Goal: Task Accomplishment & Management: Use online tool/utility

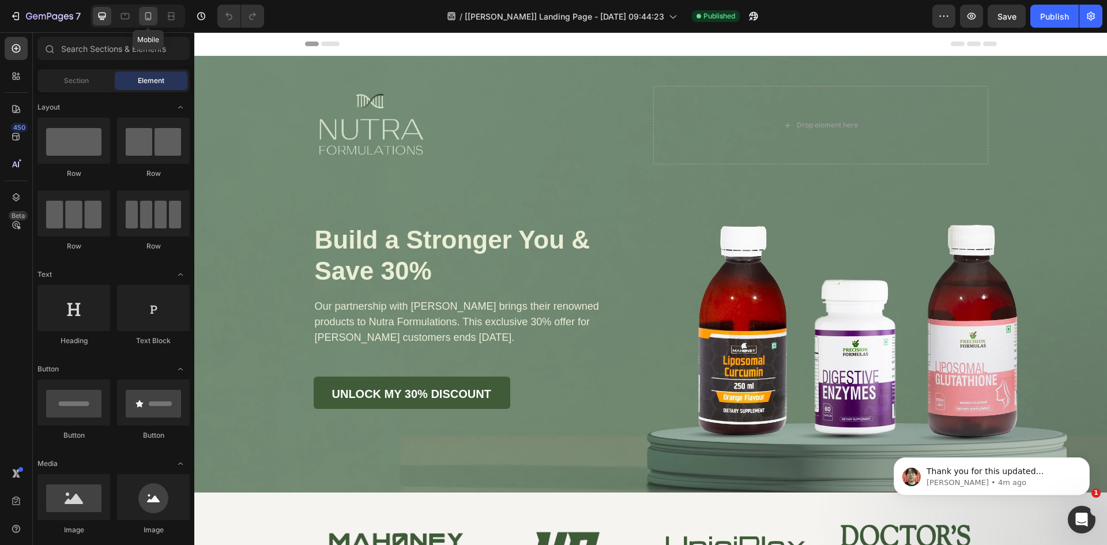
click at [144, 17] on icon at bounding box center [148, 16] width 12 height 12
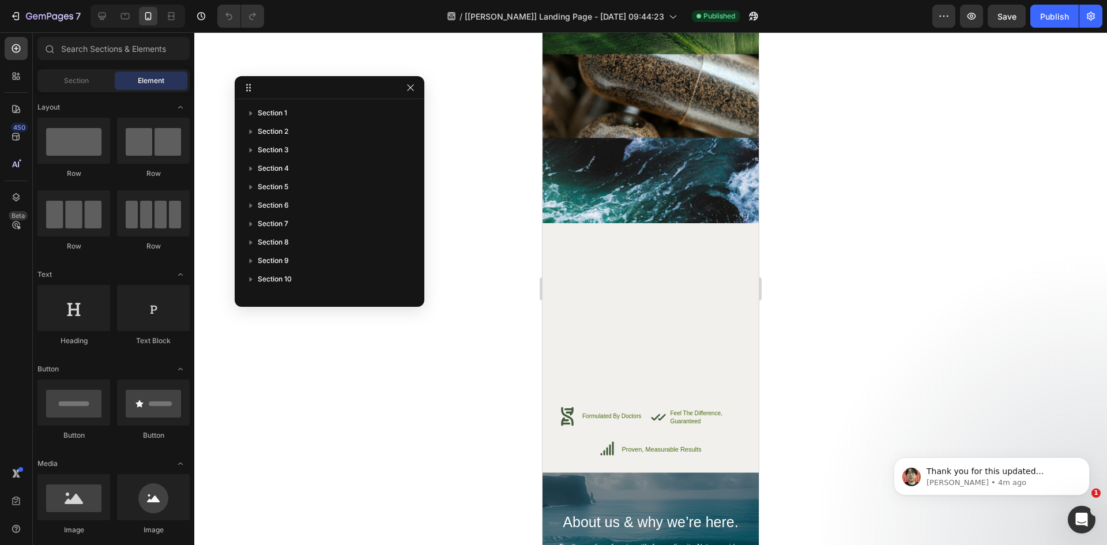
scroll to position [5025, 0]
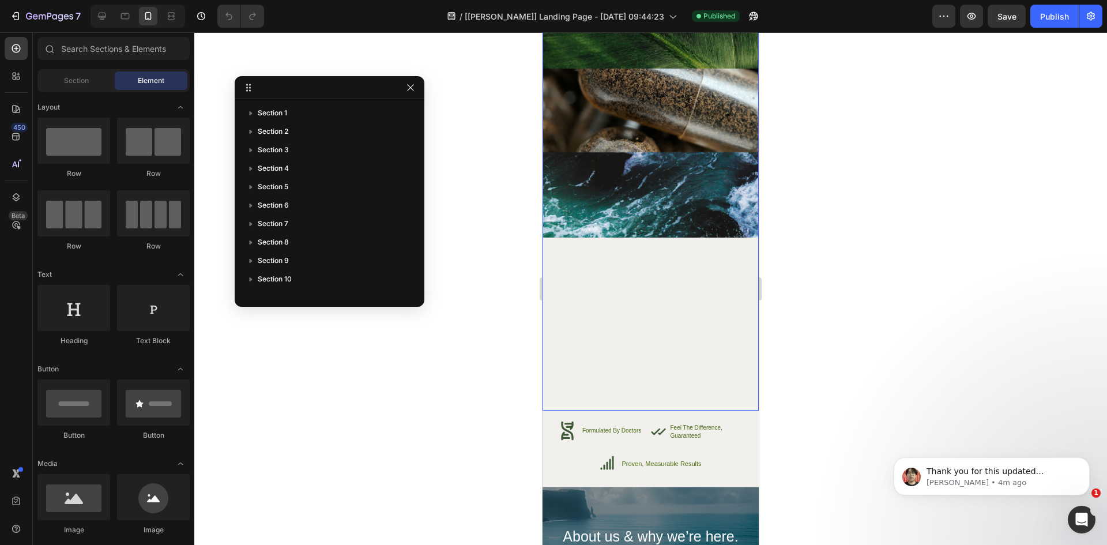
click at [662, 306] on div "Image High-Quality Ingredients Heading We source only the finest ingredients to…" at bounding box center [651, 29] width 216 height 762
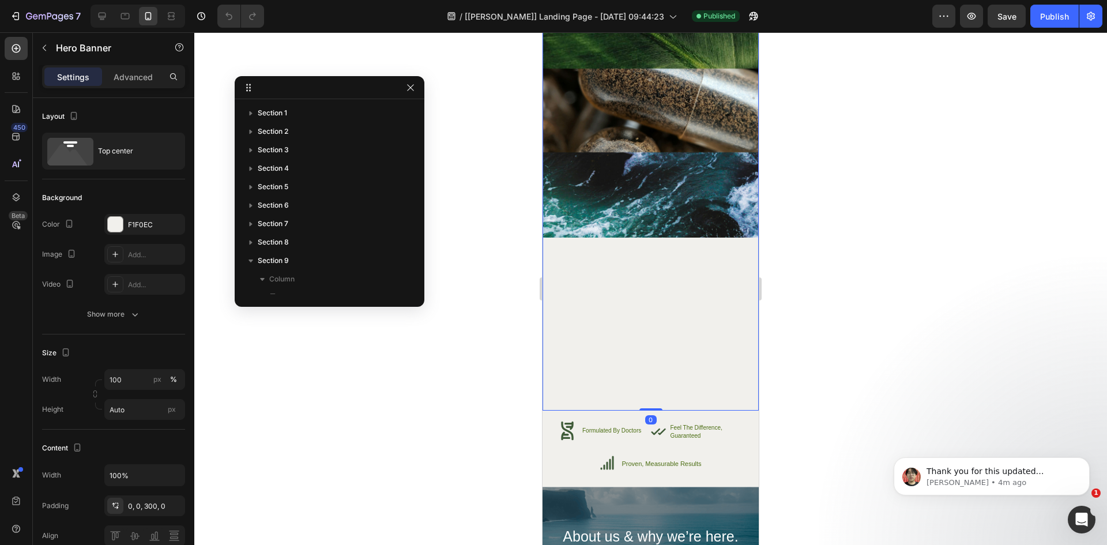
scroll to position [142, 0]
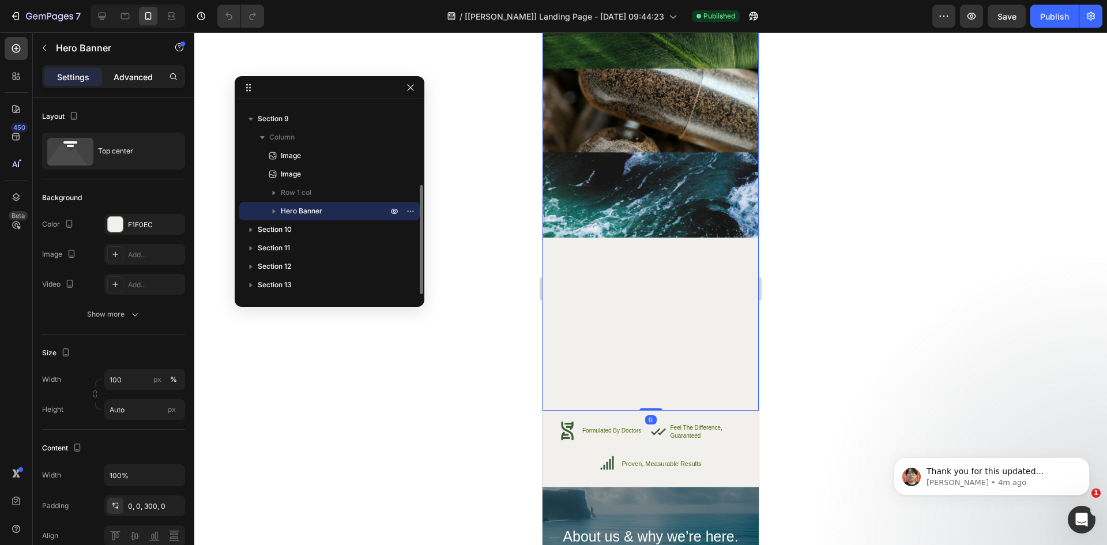
click at [140, 77] on p "Advanced" at bounding box center [133, 77] width 39 height 12
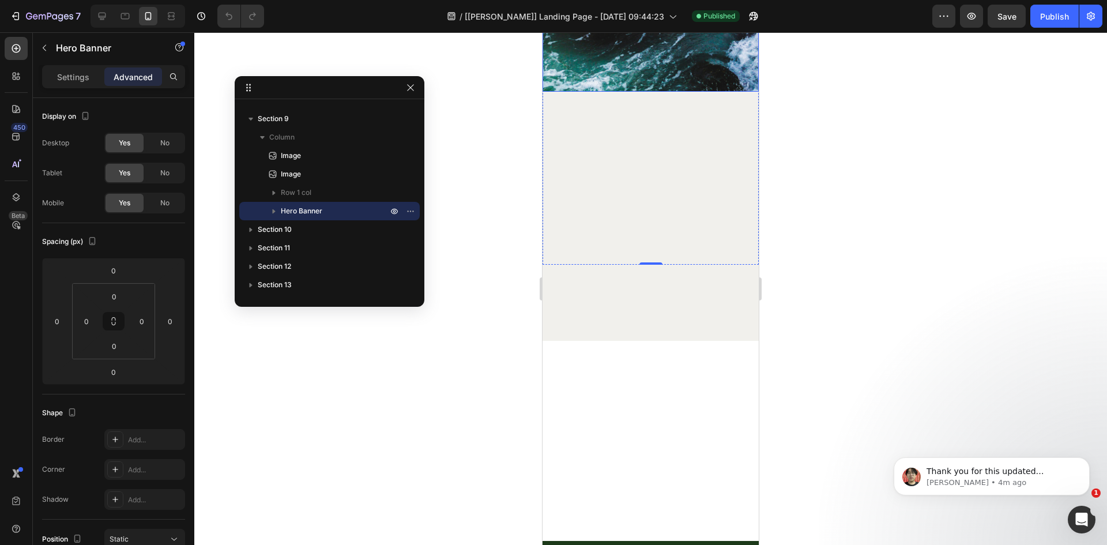
scroll to position [4577, 0]
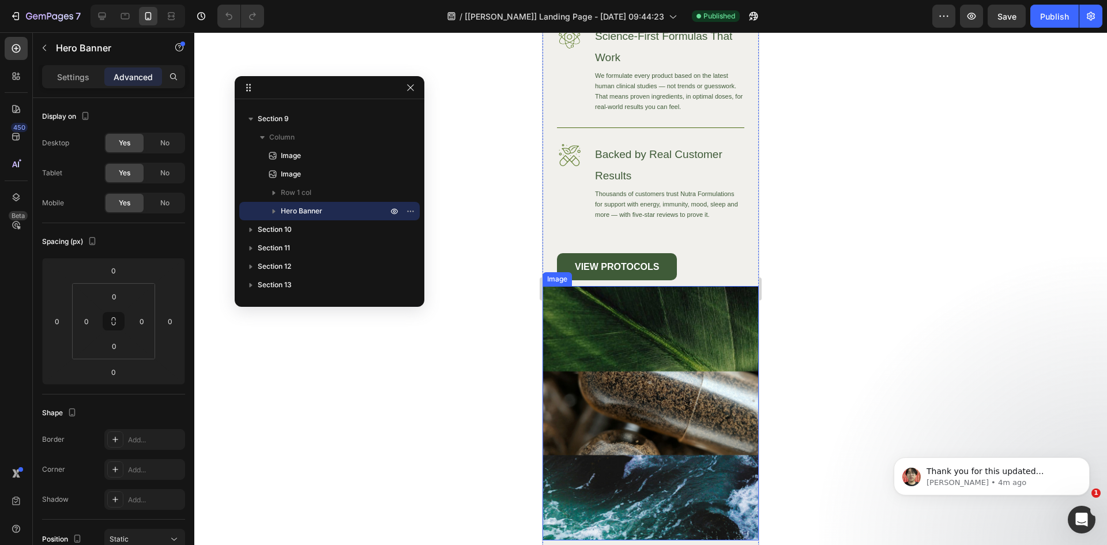
click at [647, 413] on img at bounding box center [651, 413] width 216 height 254
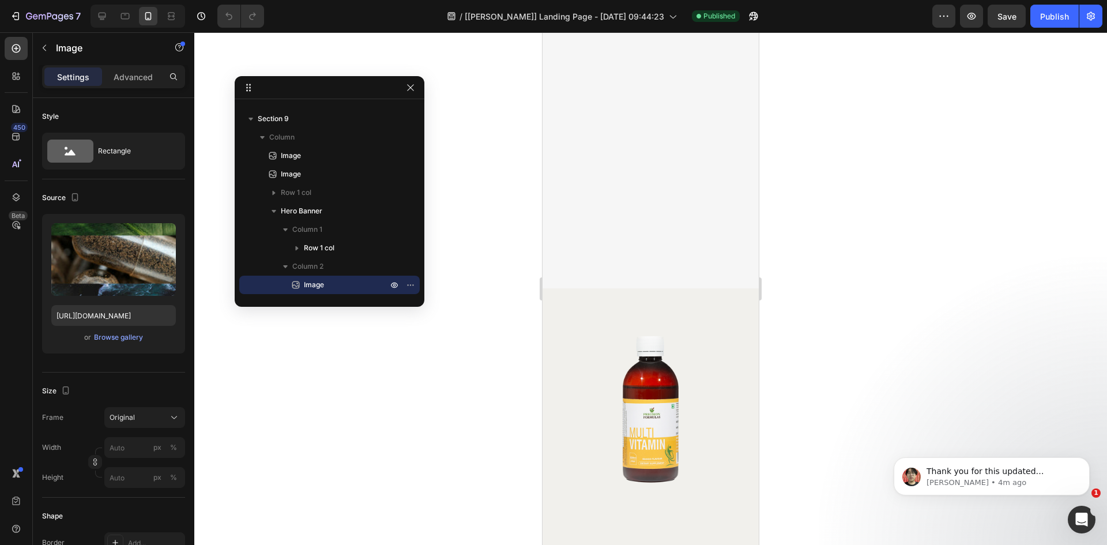
scroll to position [4128, 0]
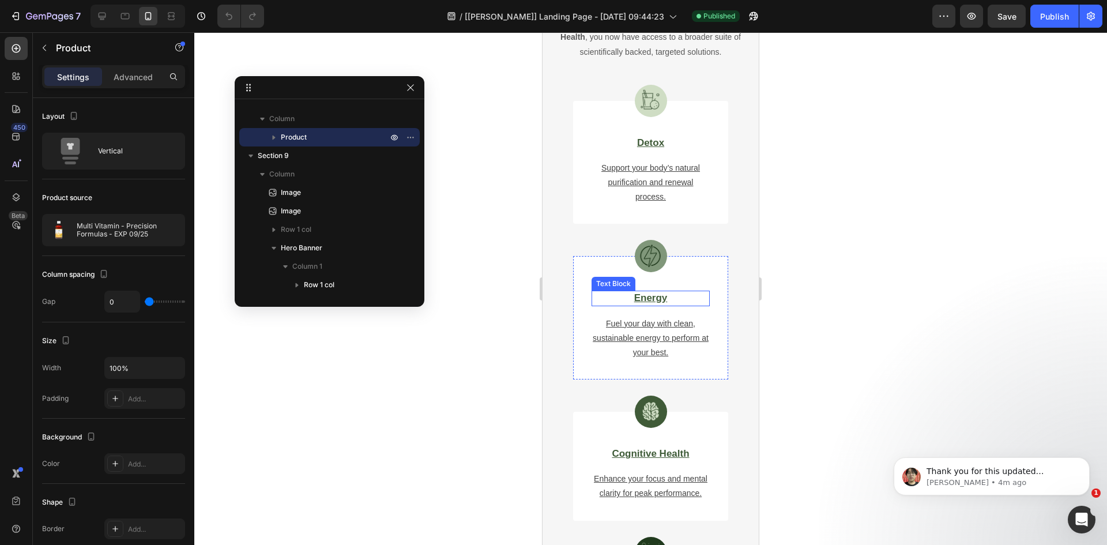
scroll to position [2783, 0]
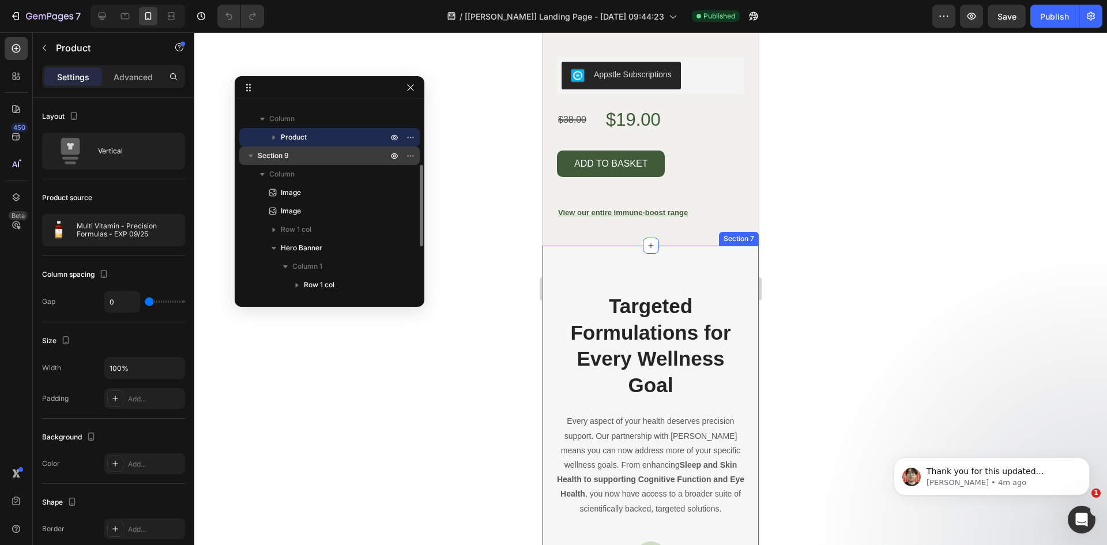
click at [282, 159] on span "Section 9" at bounding box center [273, 156] width 31 height 12
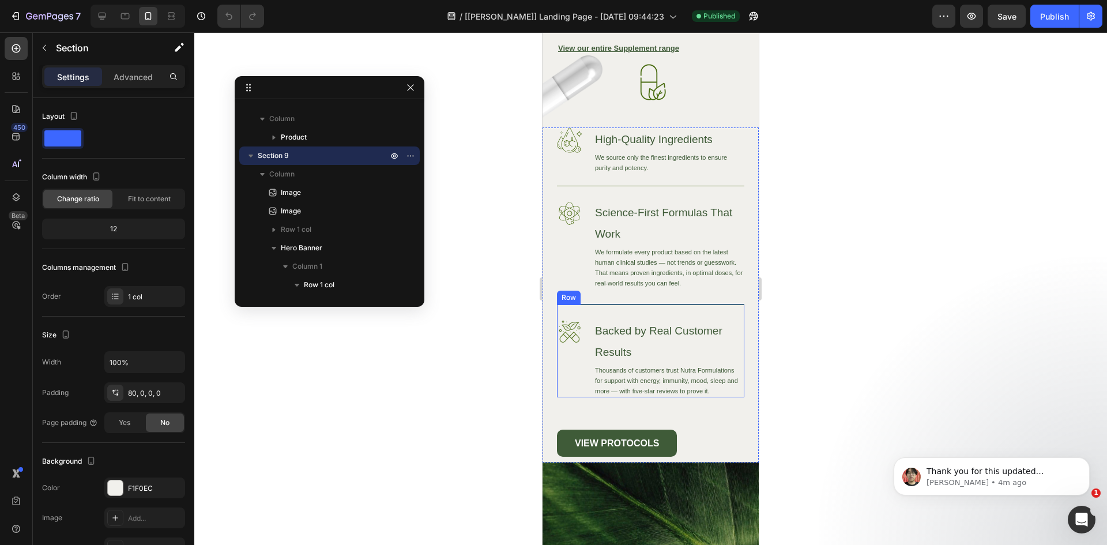
scroll to position [5003, 0]
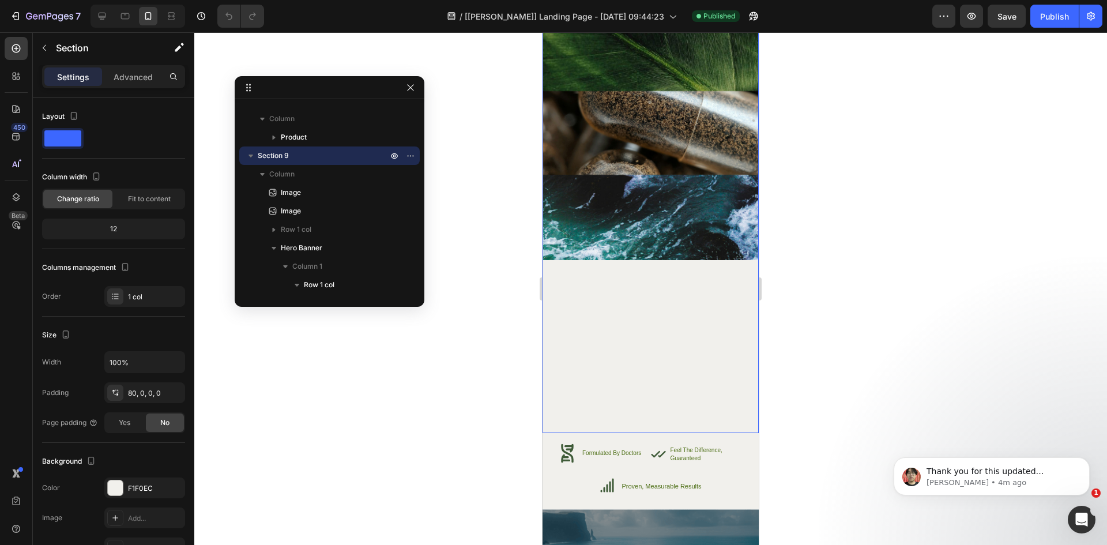
click at [602, 364] on div "Image High-Quality Ingredients Heading We source only the finest ingredients to…" at bounding box center [651, 52] width 216 height 762
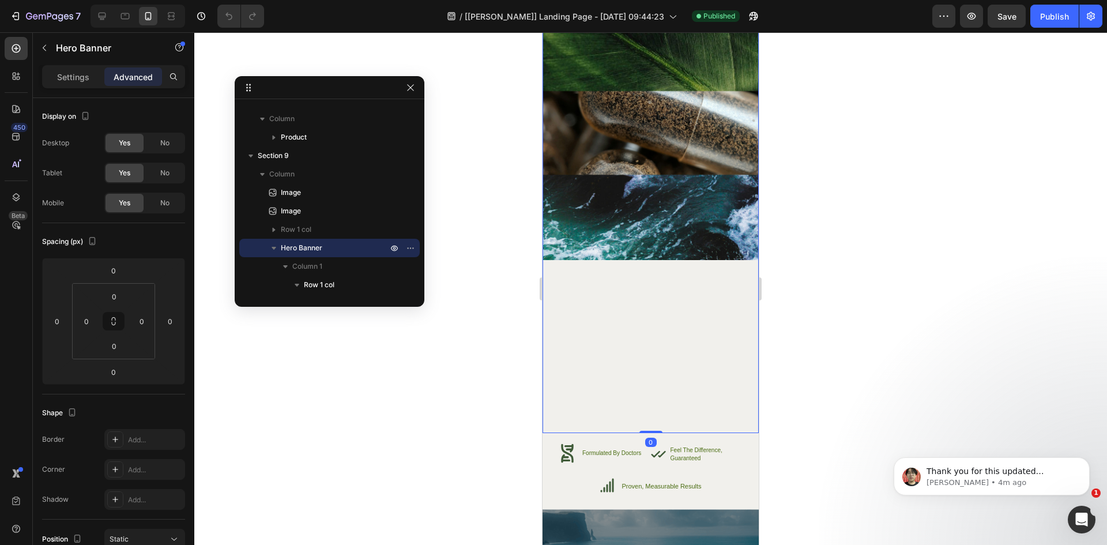
scroll to position [4555, 0]
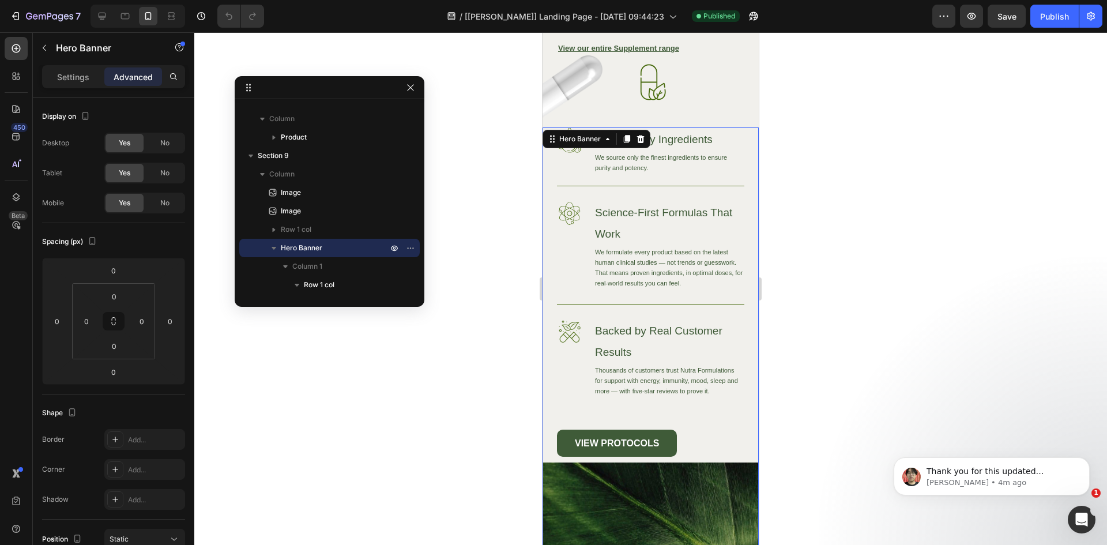
click at [140, 82] on p "Advanced" at bounding box center [133, 77] width 39 height 12
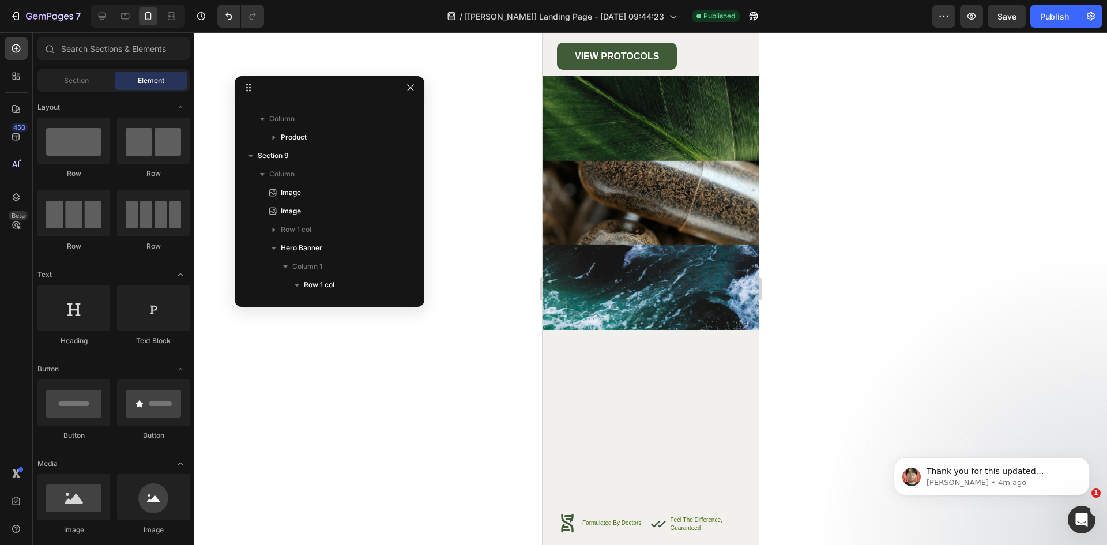
scroll to position [4976, 0]
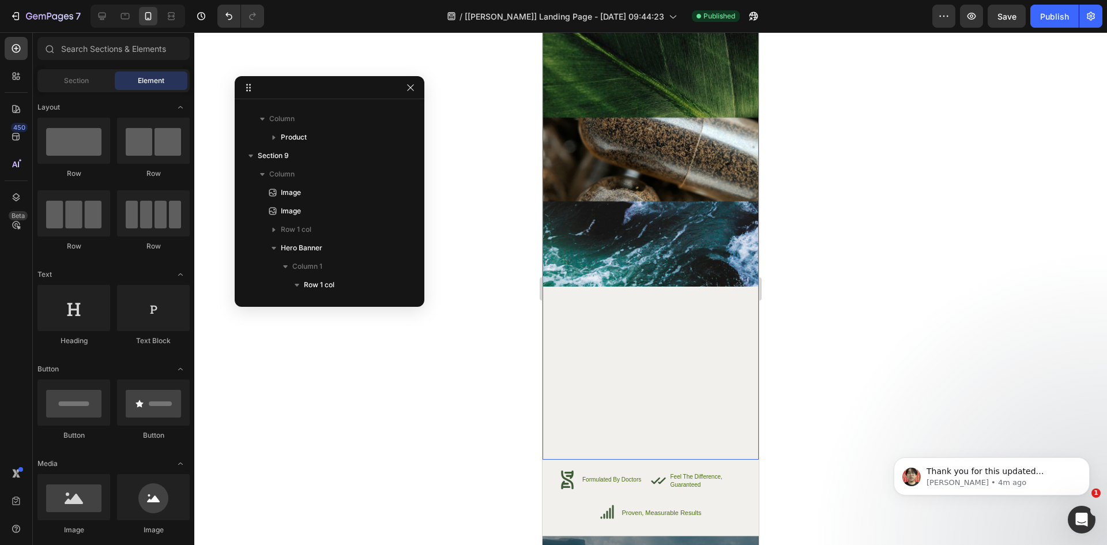
click at [646, 391] on div "Image High-Quality Ingredients Heading We source only the finest ingredients to…" at bounding box center [651, 78] width 216 height 762
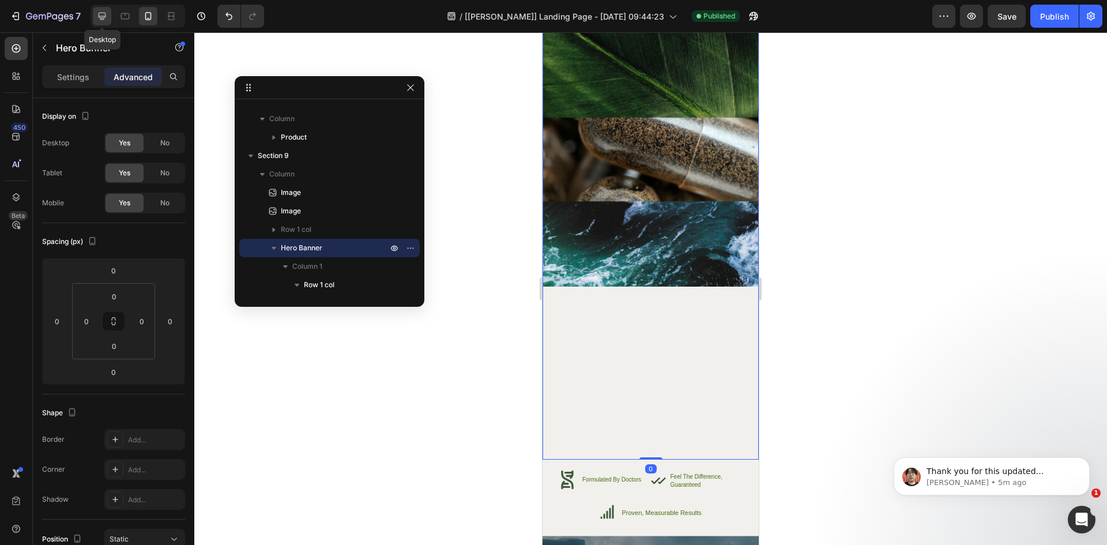
click at [107, 14] on icon at bounding box center [102, 16] width 12 height 12
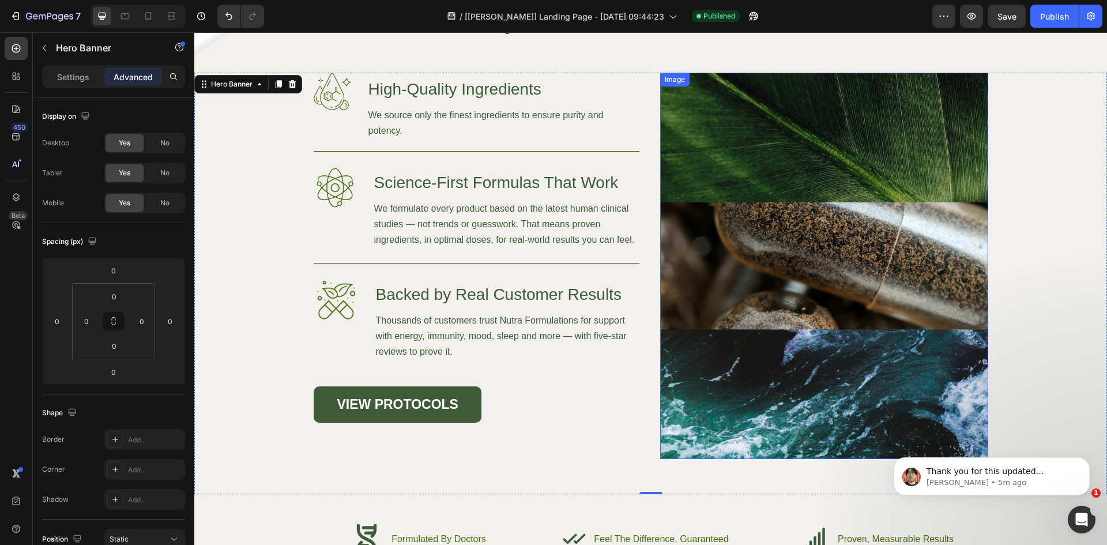
scroll to position [5068, 0]
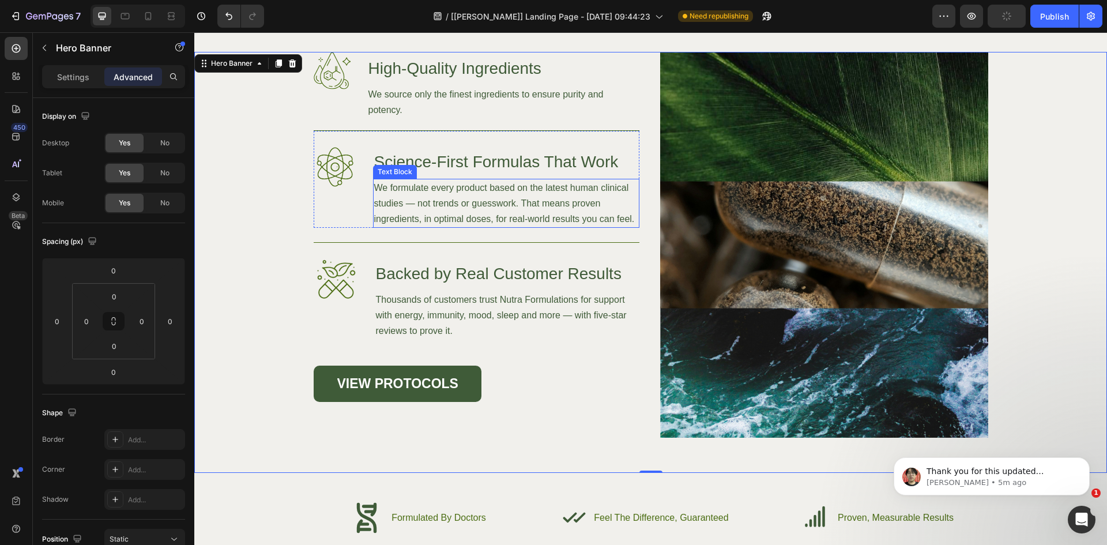
scroll to position [4886, 0]
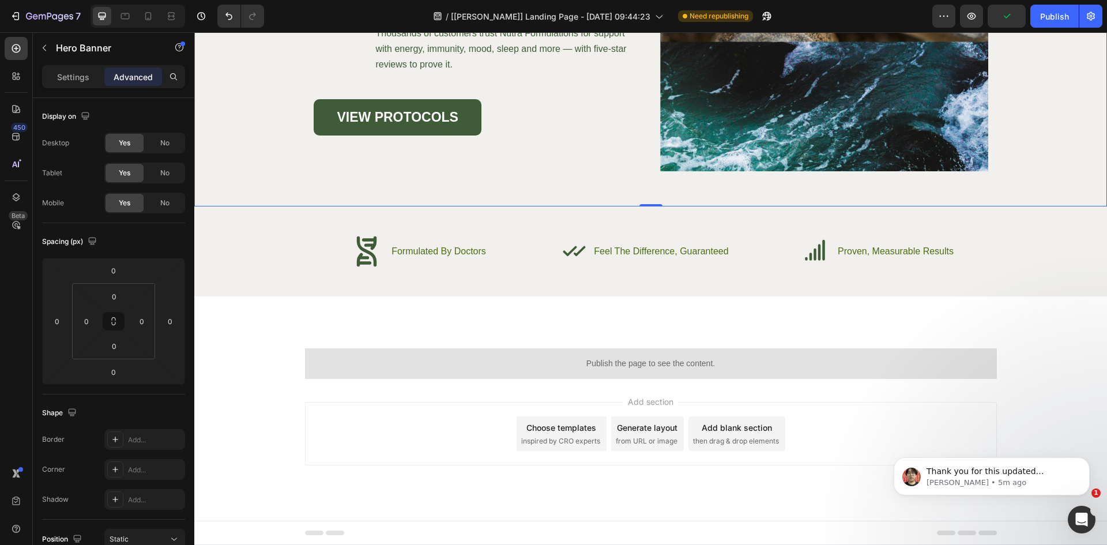
drag, startPoint x: 1099, startPoint y: 497, endPoint x: 1097, endPoint y: 488, distance: 9.0
click at [1097, 488] on body "Thank you for this updated information. I'll have a check. [PERSON_NAME] • 5m a…" at bounding box center [991, 473] width 221 height 71
click at [449, 259] on li "Icon Formulated By Doctors Text Block" at bounding box center [418, 251] width 137 height 33
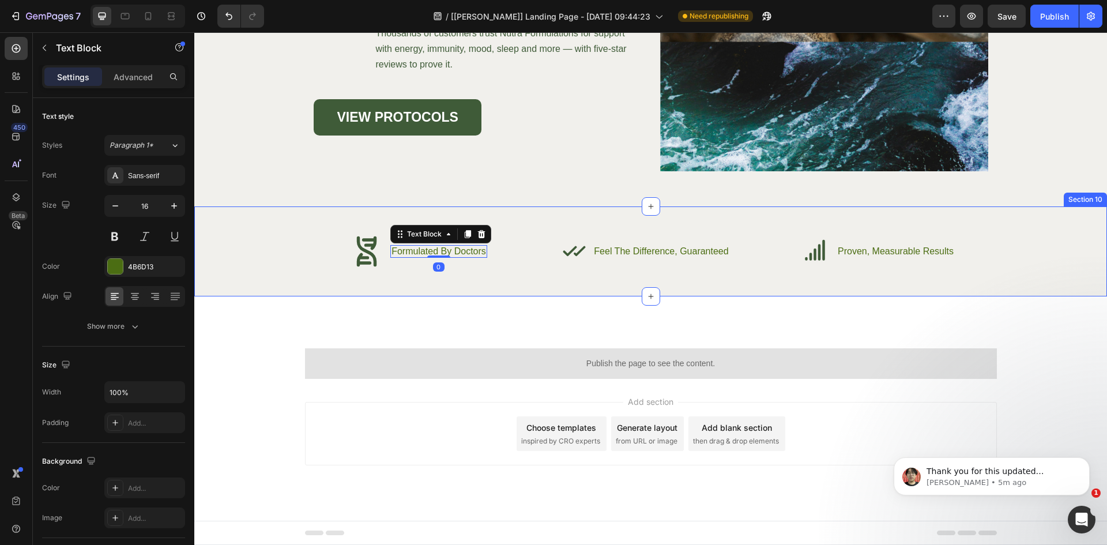
click at [262, 268] on div "Icon Formulated By Doctors Text Block 0 Advanced List Icon Feel The Difference,…" at bounding box center [651, 253] width 884 height 37
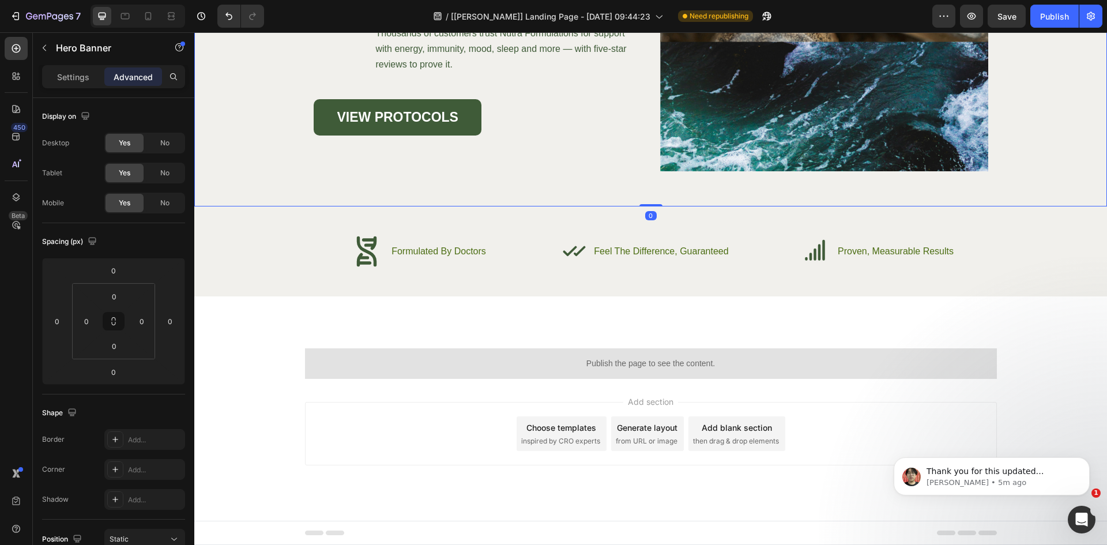
click at [265, 218] on div "Icon Formulated By Doctors Text Block Advanced List Icon Feel The Difference, G…" at bounding box center [650, 251] width 913 height 90
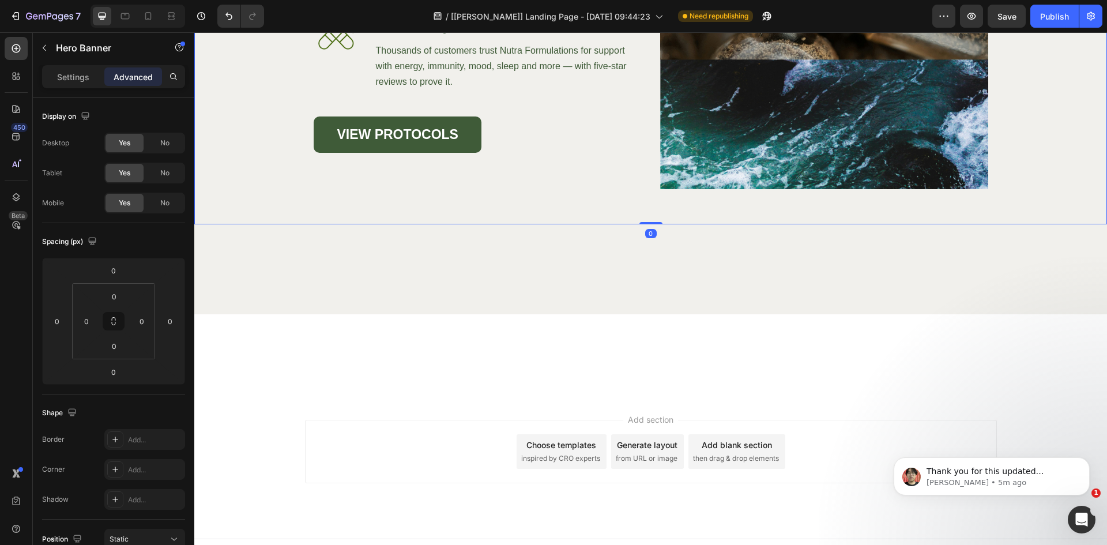
scroll to position [4437, 0]
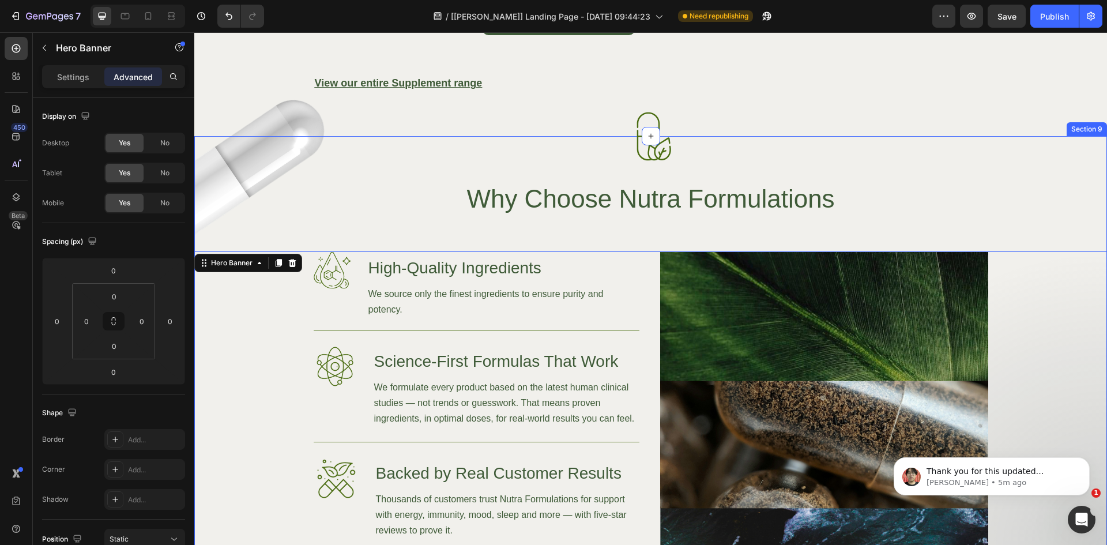
click at [377, 226] on div "Image Image Why Choose Nutra Formulations Heading Row Image High-Quality Ingred…" at bounding box center [650, 427] width 913 height 491
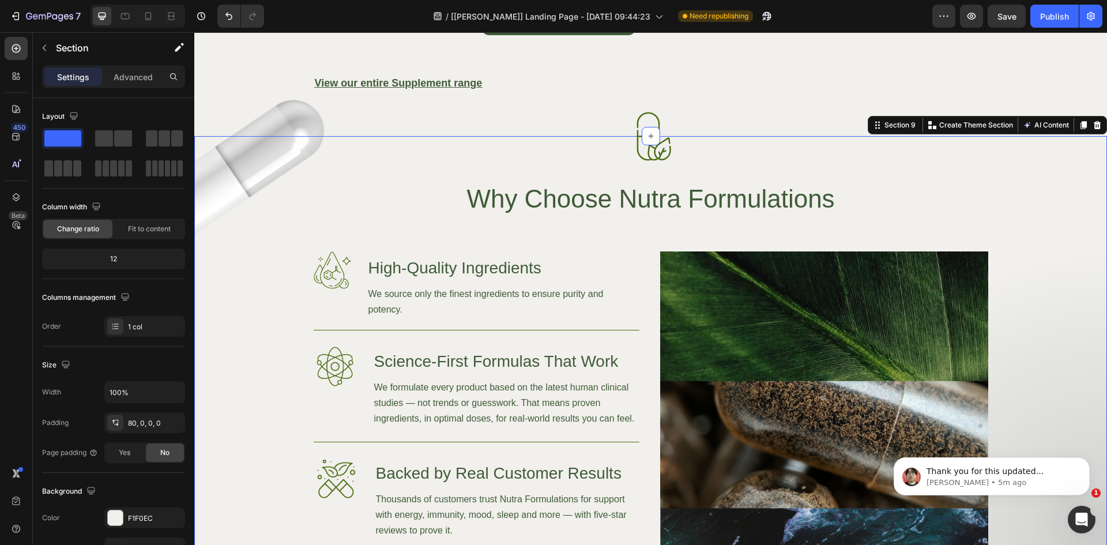
scroll to position [4886, 0]
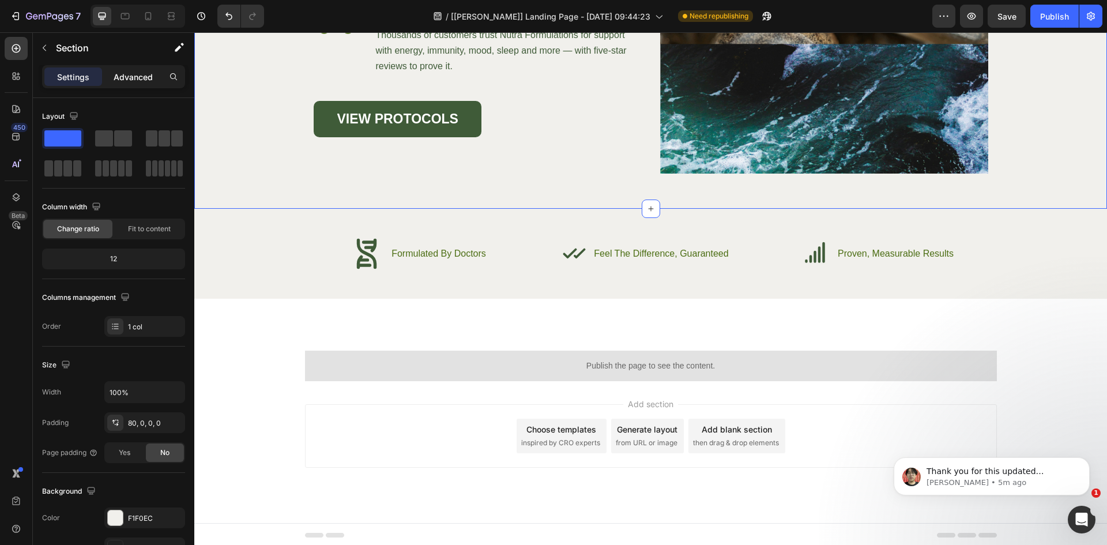
click at [137, 84] on div "Advanced" at bounding box center [133, 76] width 58 height 18
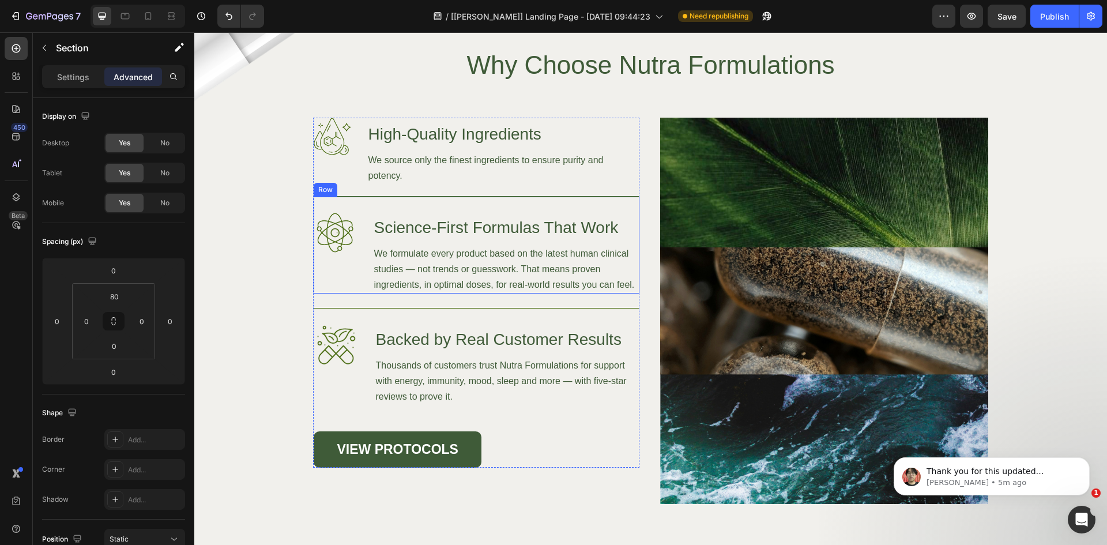
scroll to position [4306, 0]
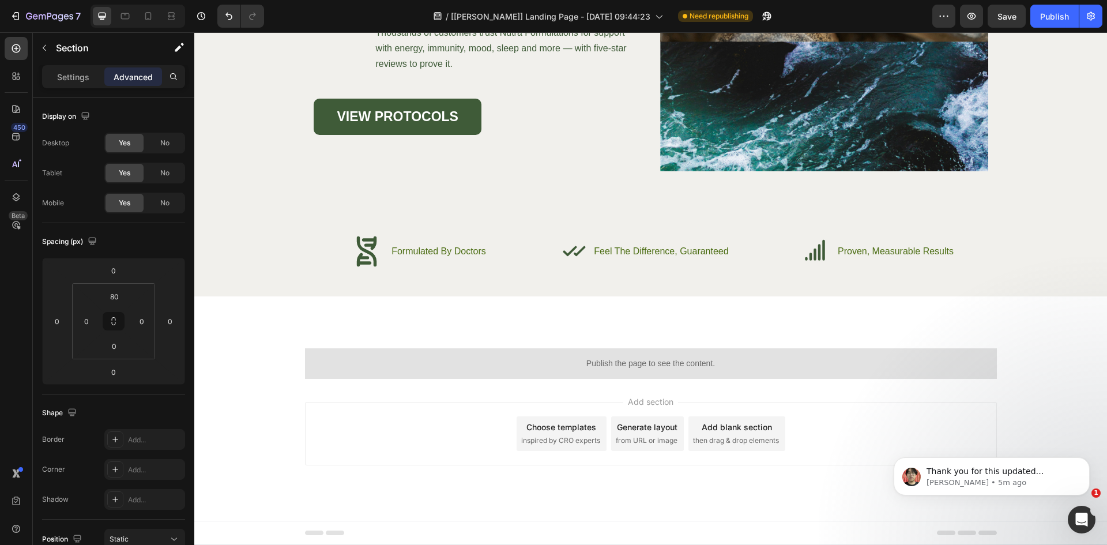
click at [1101, 440] on body "Thank you for this updated information. I'll have a check. [PERSON_NAME] • 5m a…" at bounding box center [991, 473] width 221 height 71
click html "Thank you for this updated information. I'll have a check. [PERSON_NAME] • 5m a…"
drag, startPoint x: 1098, startPoint y: 435, endPoint x: 1098, endPoint y: 424, distance: 11.0
click html "Thank you for this updated information. I'll have a check. [PERSON_NAME] • 5m a…"
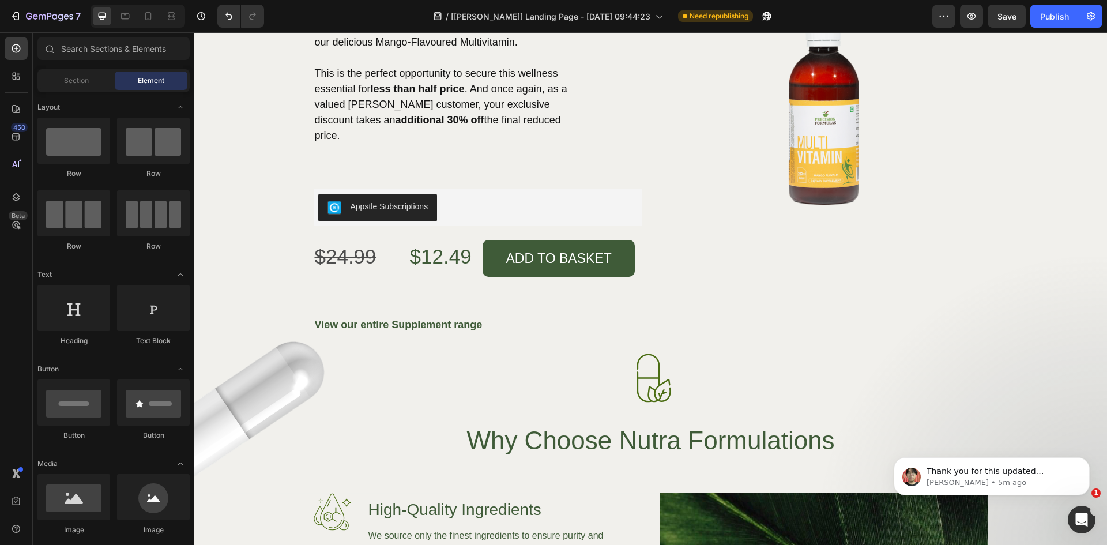
scroll to position [3608, 0]
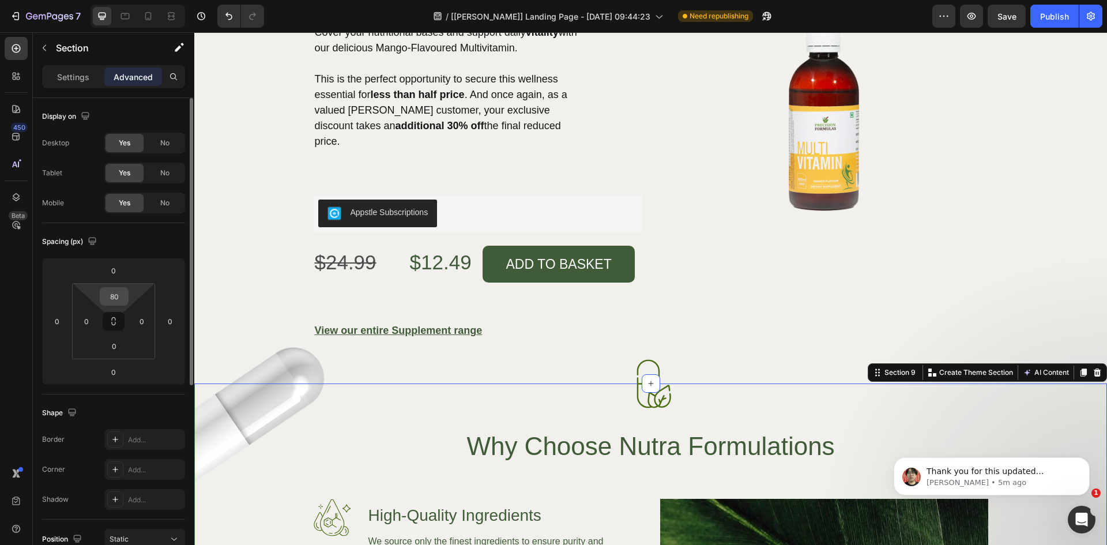
click at [114, 299] on input "80" at bounding box center [114, 296] width 23 height 17
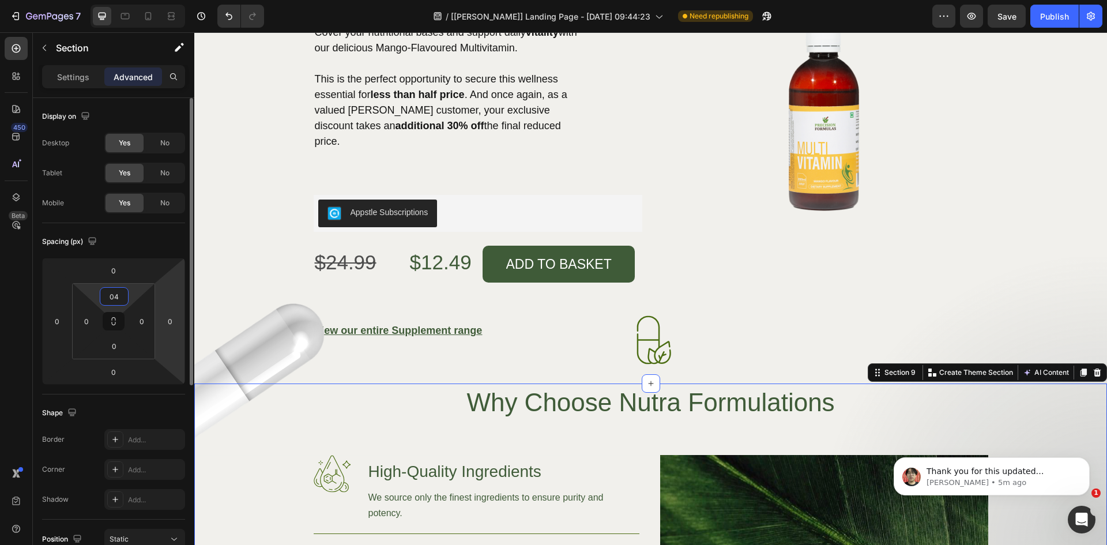
type input "0"
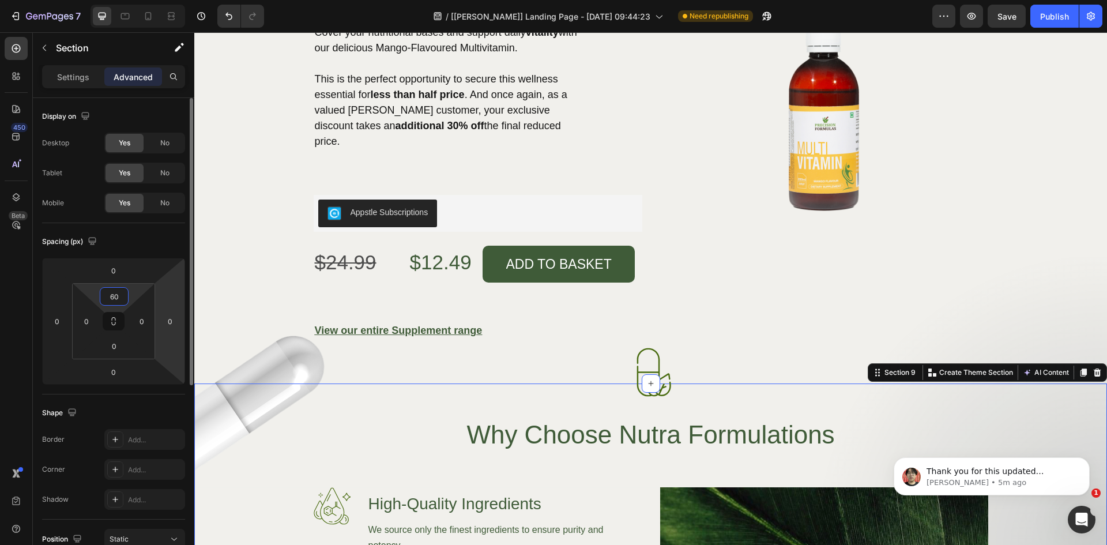
type input "6"
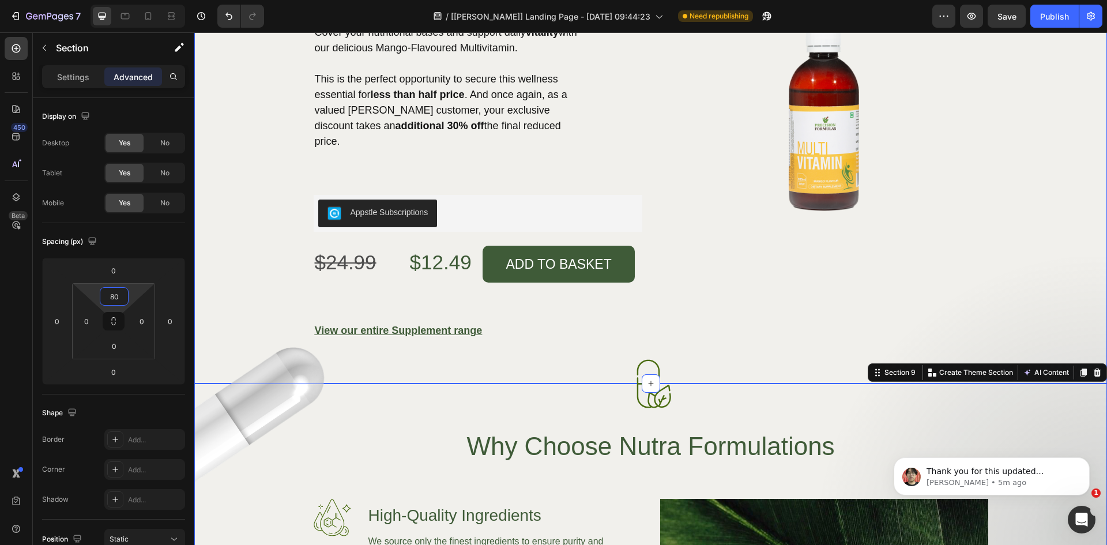
type input "8"
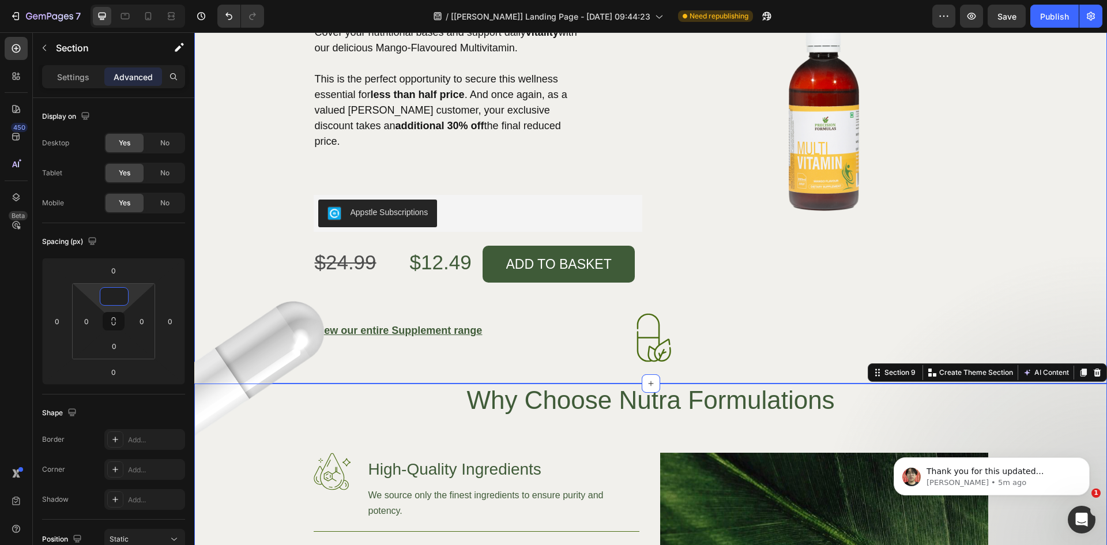
type input "0"
click at [221, 230] on div "Multivitamin - All Stock Must Go Heading Product Expires [DATE] - Hurry Limited…" at bounding box center [651, 119] width 884 height 441
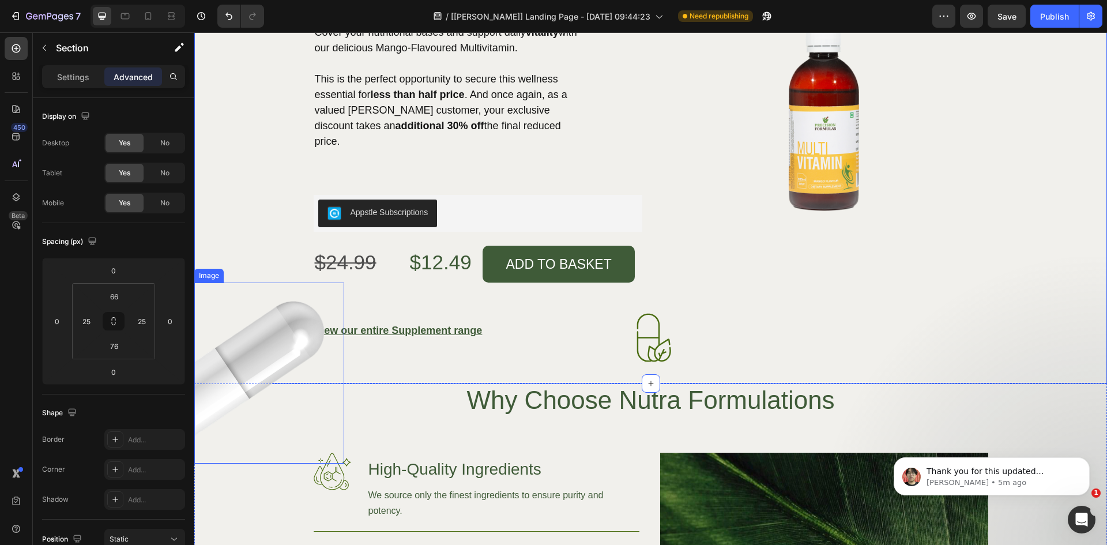
click at [229, 374] on img at bounding box center [269, 373] width 150 height 181
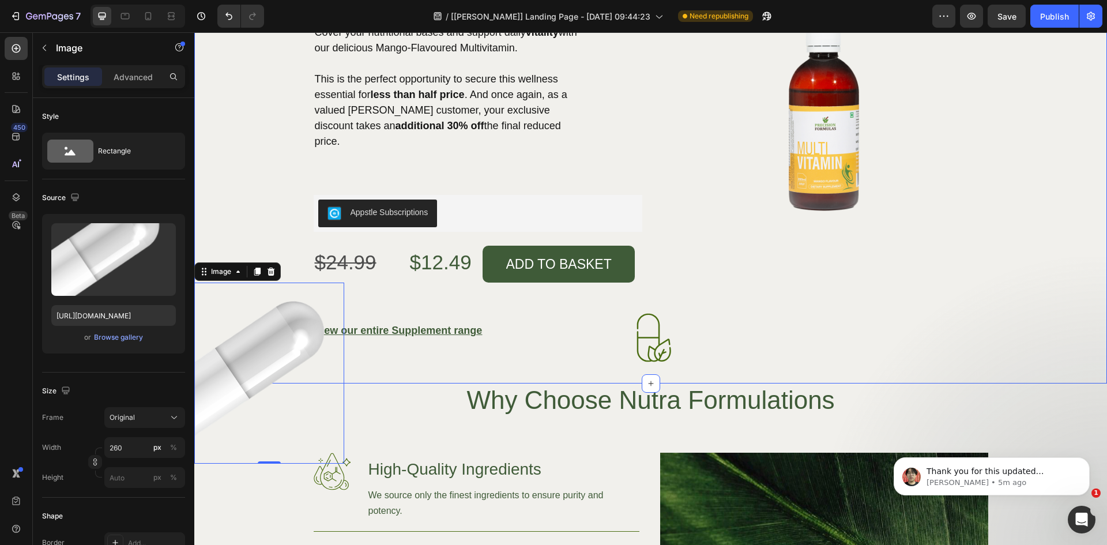
click at [762, 352] on div "Multivitamin - All Stock Must Go Heading Product Expires [DATE] - Hurry Limited…" at bounding box center [650, 121] width 913 height 523
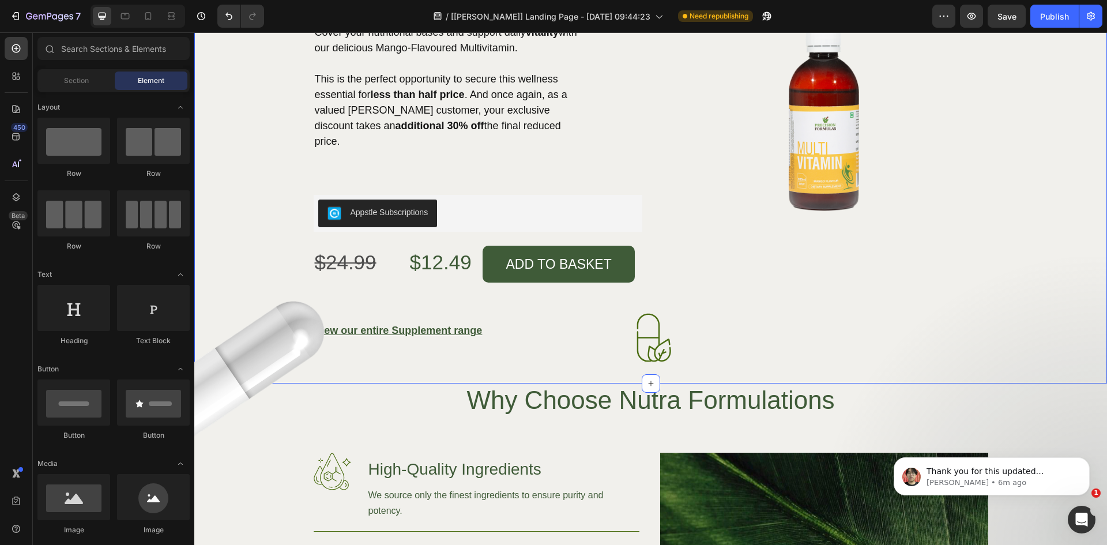
scroll to position [3675, 0]
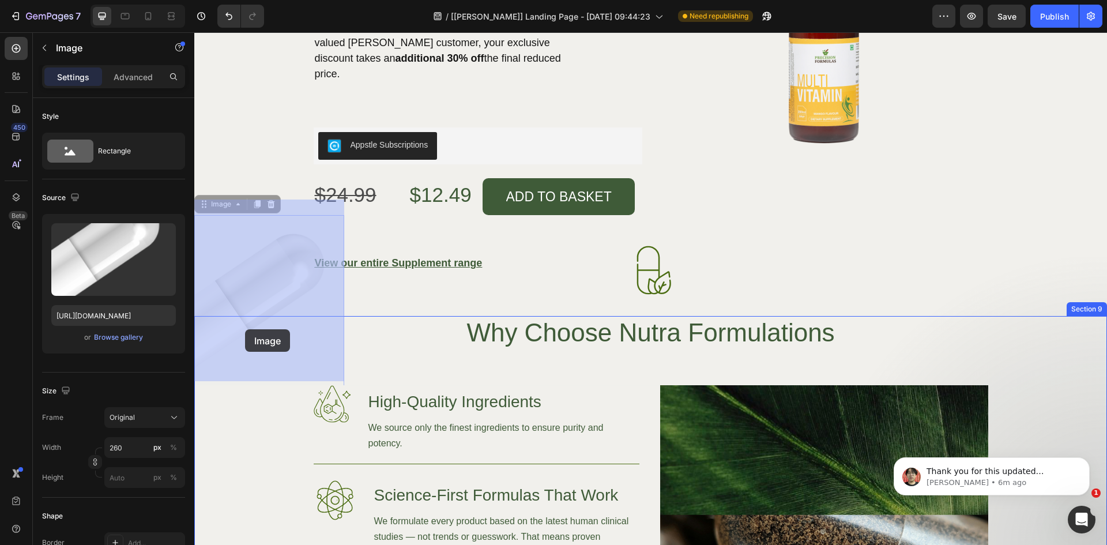
drag, startPoint x: 257, startPoint y: 281, endPoint x: 245, endPoint y: 329, distance: 49.4
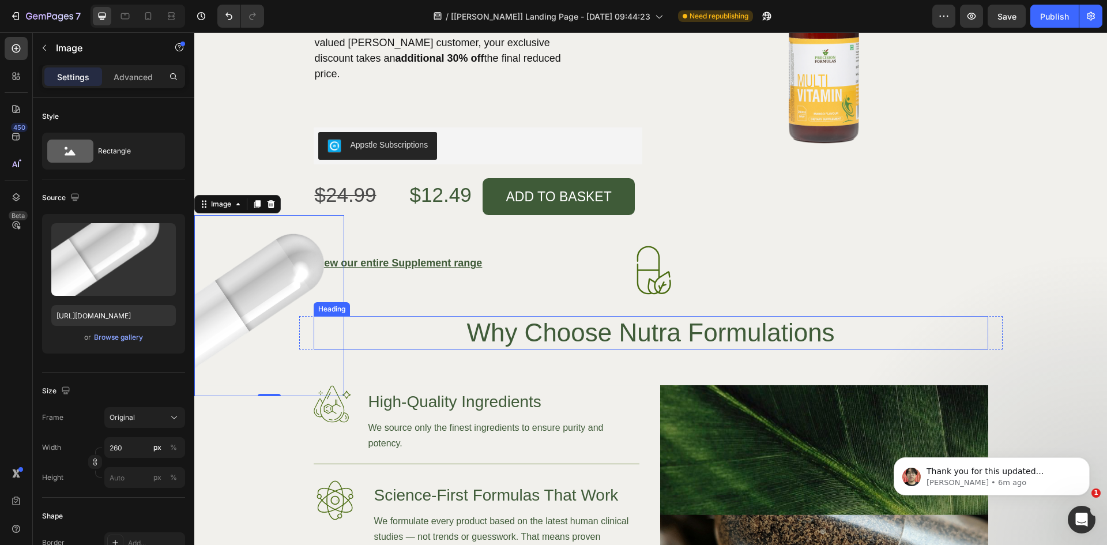
click at [388, 323] on div "Why Choose Nutra Formulations" at bounding box center [651, 332] width 675 height 33
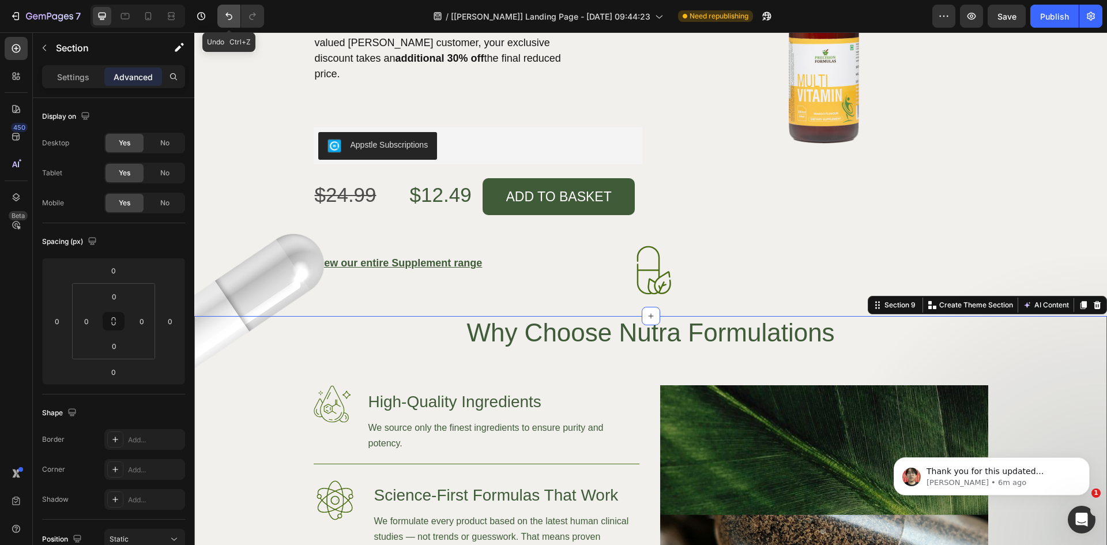
click at [233, 14] on icon "Undo/Redo" at bounding box center [229, 16] width 12 height 12
type input "80"
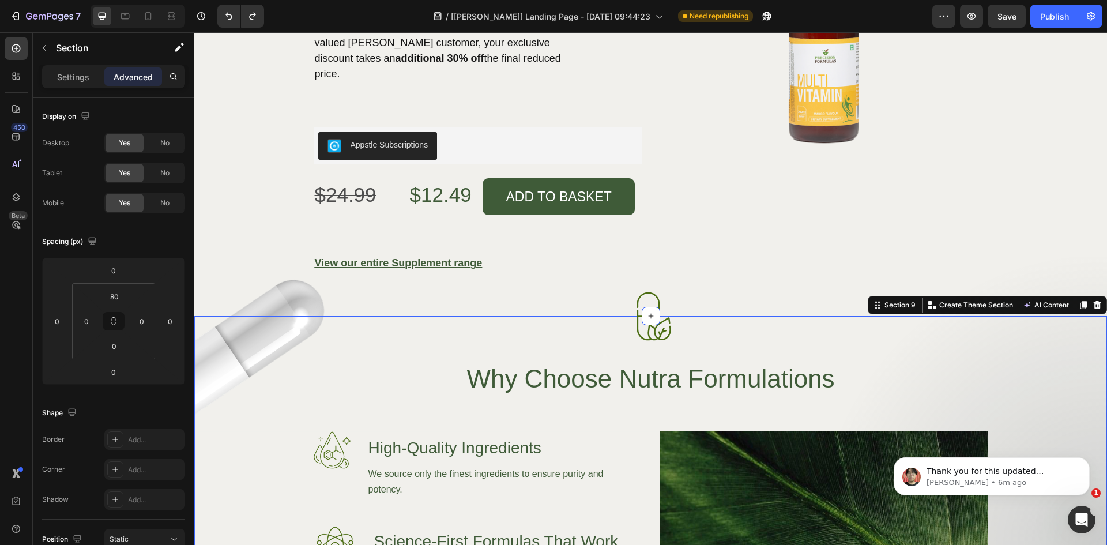
click at [1101, 445] on body "Thank you for this updated information. I'll have a check. [PERSON_NAME] • 6m a…" at bounding box center [991, 473] width 221 height 71
drag, startPoint x: 1098, startPoint y: 442, endPoint x: 1100, endPoint y: 464, distance: 22.0
click at [1100, 464] on body "Thank you for this updated information. I'll have a check. [PERSON_NAME] • 6m a…" at bounding box center [991, 473] width 221 height 71
click at [974, 204] on div "Product Images" at bounding box center [824, 51] width 329 height 441
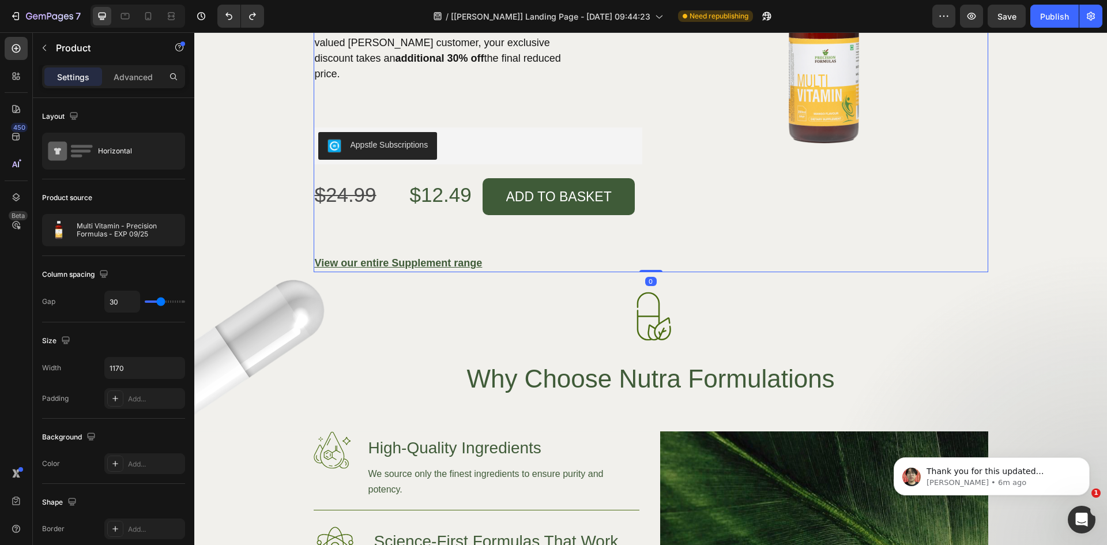
drag, startPoint x: 1097, startPoint y: 447, endPoint x: 1101, endPoint y: 438, distance: 9.3
click at [1099, 446] on body "Thank you for this updated information. I'll have a check. [PERSON_NAME] • 6m a…" at bounding box center [991, 473] width 221 height 71
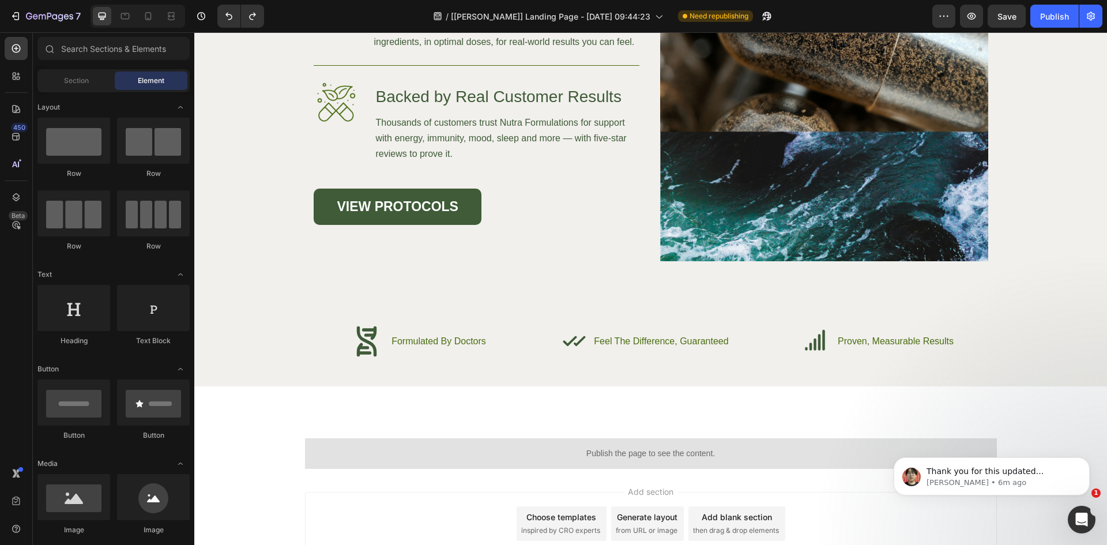
scroll to position [4227, 0]
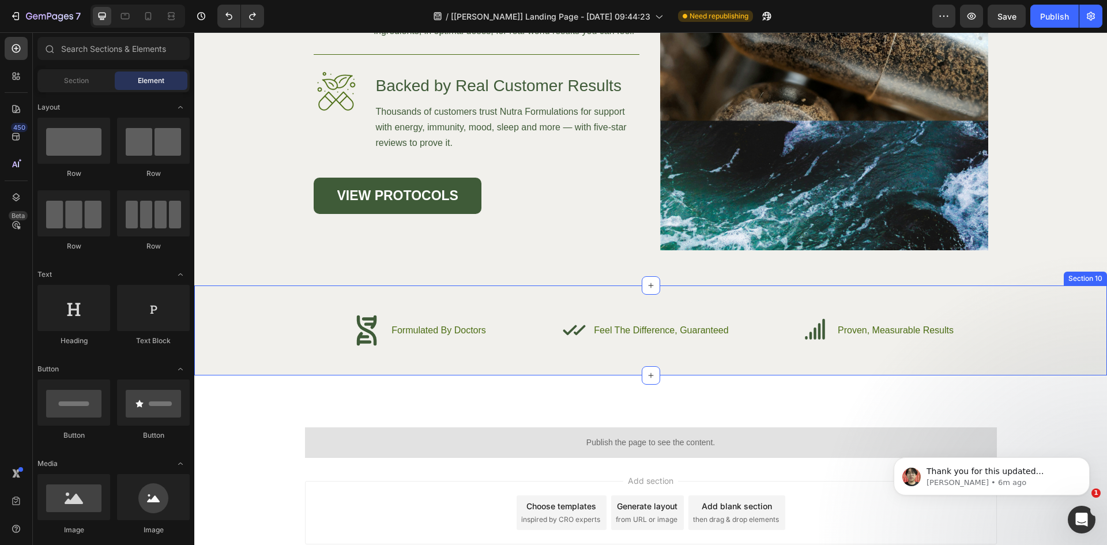
click at [713, 292] on div "Icon Formulated By Doctors Text Block Advanced List Icon Feel The Difference, G…" at bounding box center [650, 330] width 913 height 90
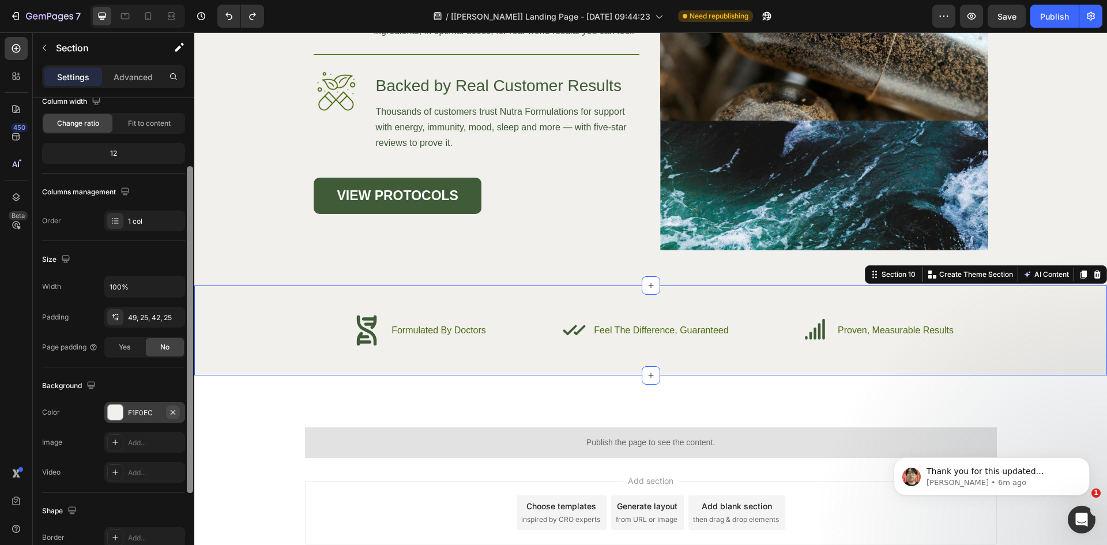
scroll to position [106, 0]
drag, startPoint x: 191, startPoint y: 357, endPoint x: 178, endPoint y: 407, distance: 52.0
click at [187, 424] on div at bounding box center [190, 328] width 6 height 327
click at [177, 284] on icon "button" at bounding box center [174, 287] width 12 height 12
click at [119, 284] on input "100%" at bounding box center [145, 286] width 80 height 21
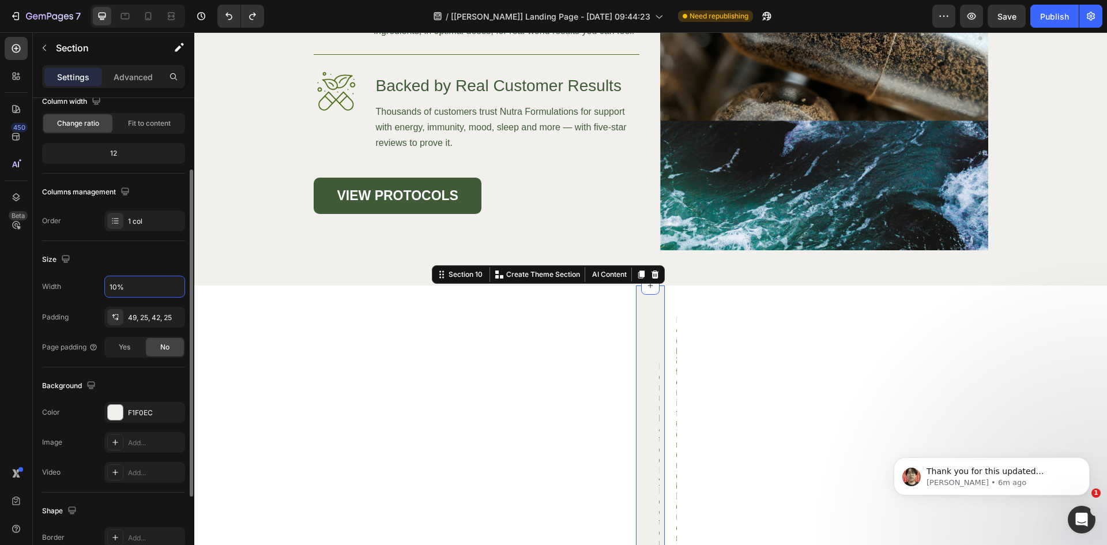
type input "100%"
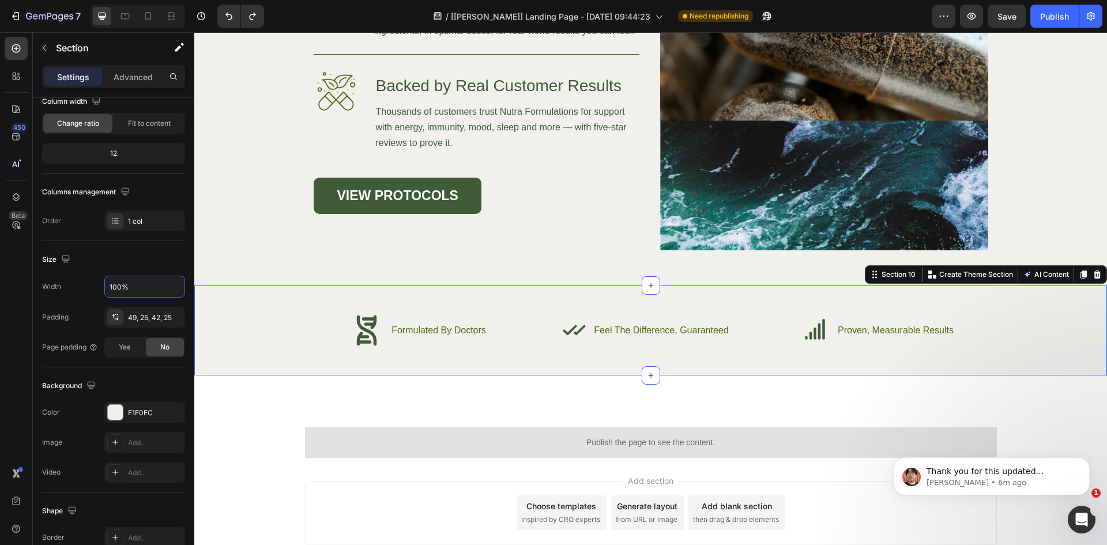
click at [0, 314] on div "450 Beta" at bounding box center [16, 288] width 33 height 513
click at [270, 255] on div "Background Image" at bounding box center [650, 74] width 913 height 421
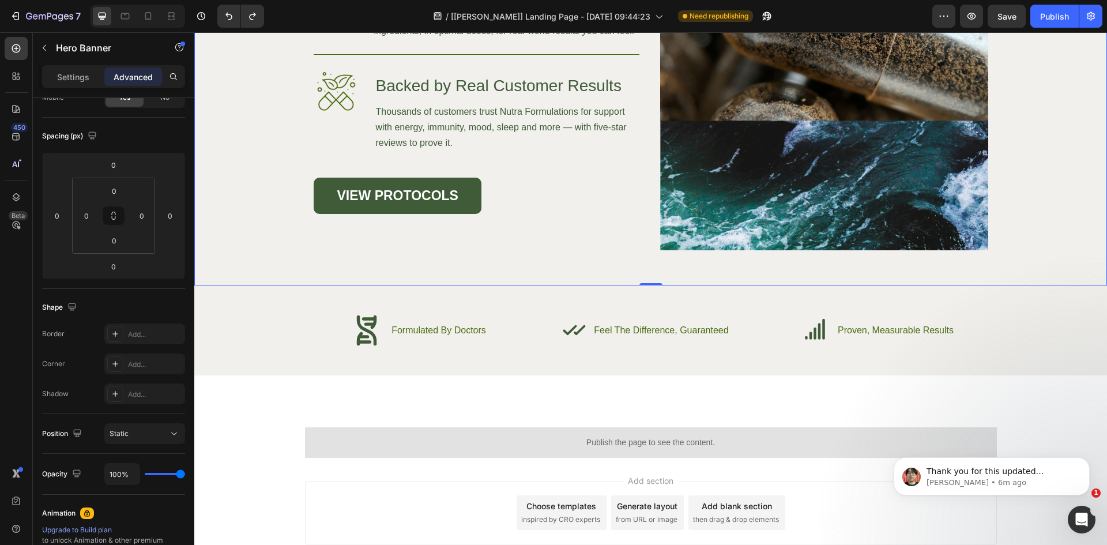
scroll to position [0, 0]
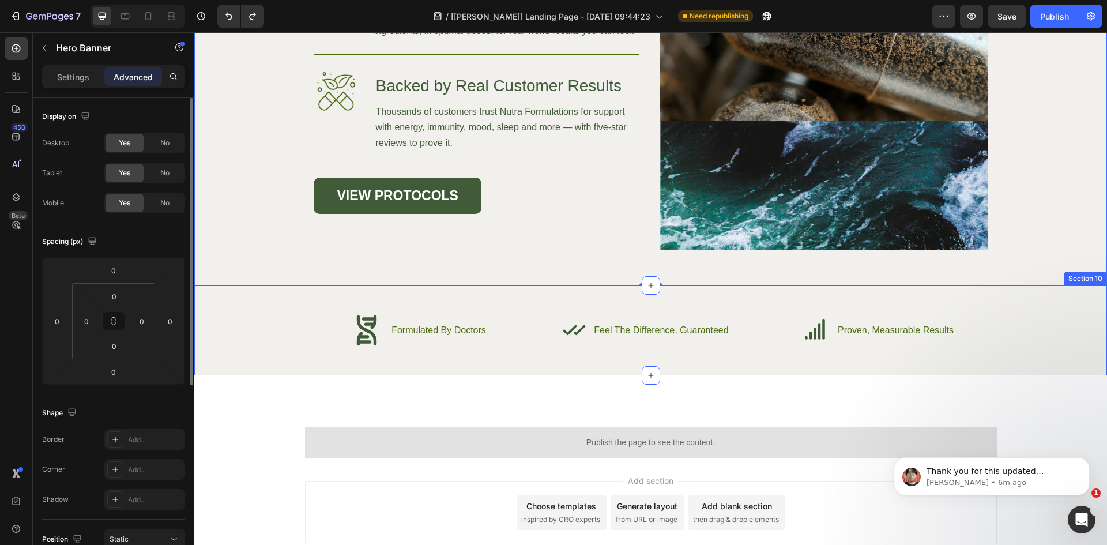
click at [269, 303] on div "Icon Formulated By Doctors Text Block Advanced List Icon Feel The Difference, G…" at bounding box center [650, 330] width 913 height 90
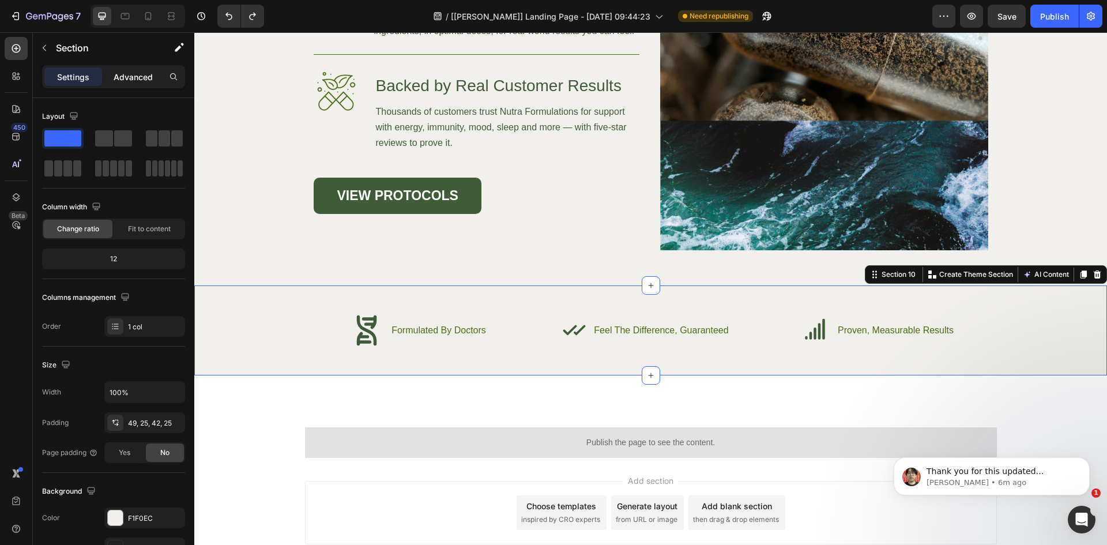
click at [127, 78] on p "Advanced" at bounding box center [133, 77] width 39 height 12
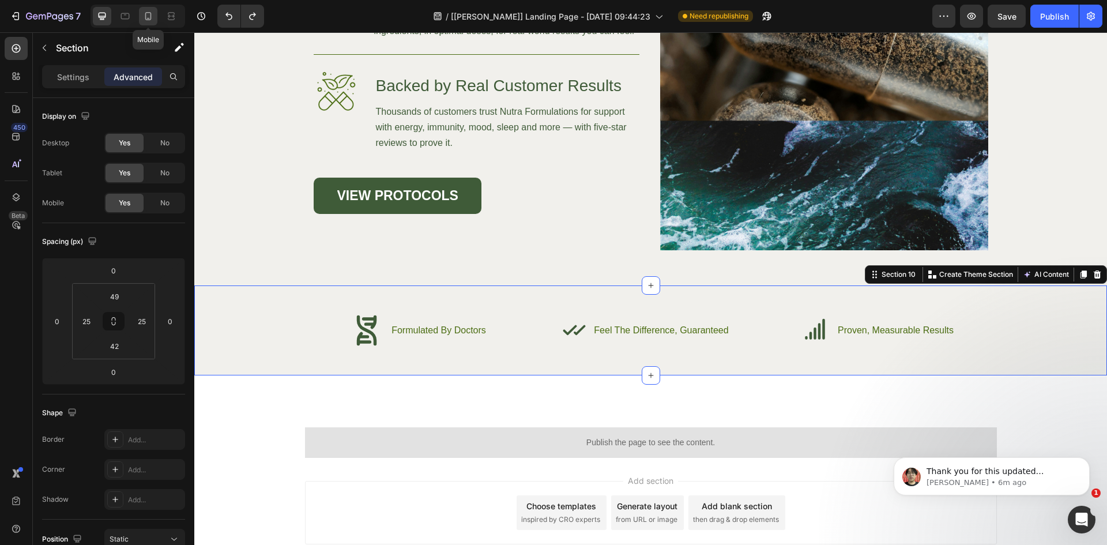
click at [149, 13] on icon at bounding box center [148, 16] width 12 height 12
type input "17"
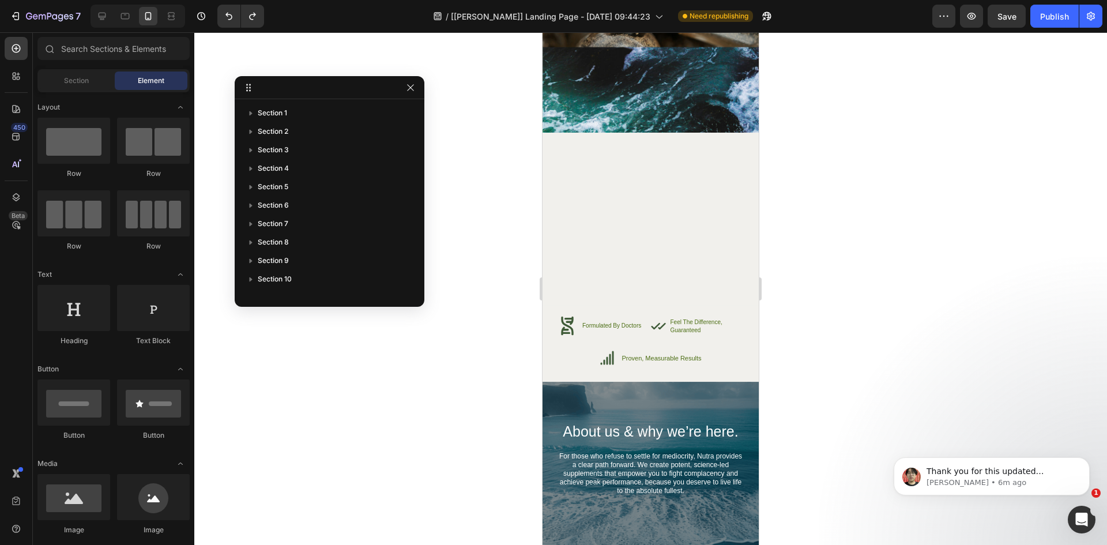
scroll to position [4362, 0]
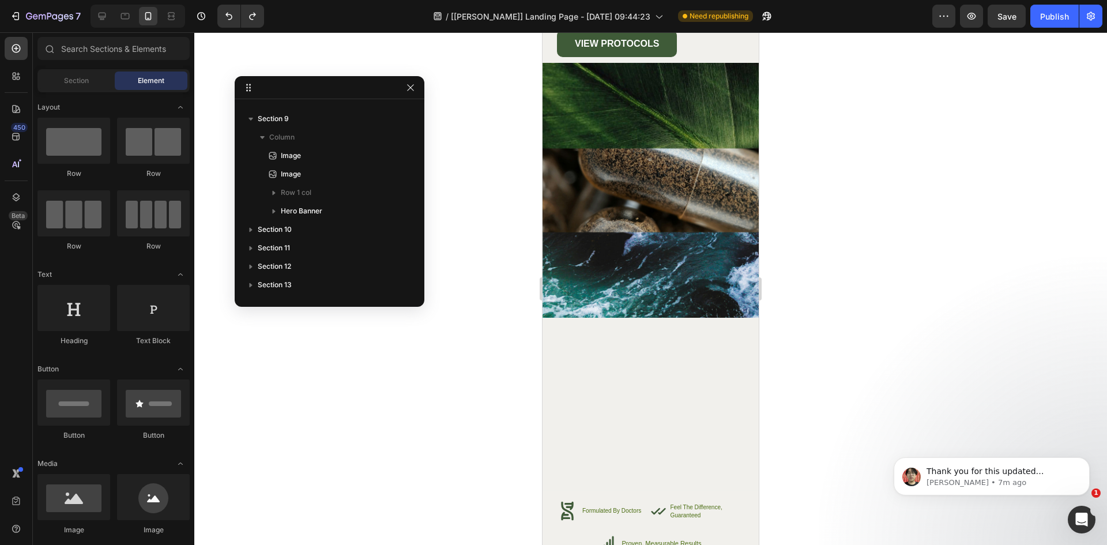
scroll to position [4196, 0]
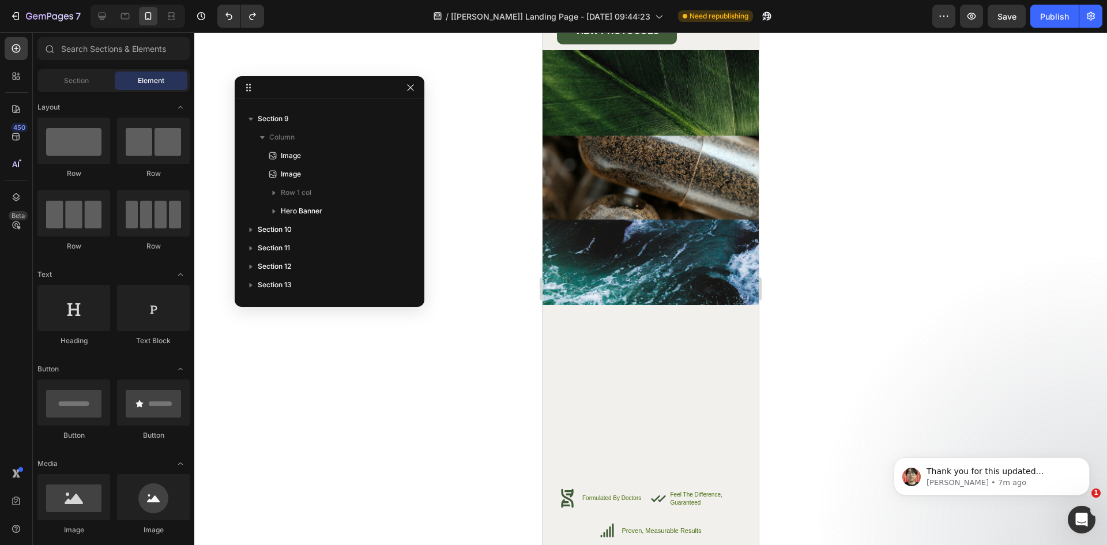
drag, startPoint x: 755, startPoint y: 455, endPoint x: 1301, endPoint y: 468, distance: 546.2
click at [662, 284] on img at bounding box center [651, 177] width 216 height 254
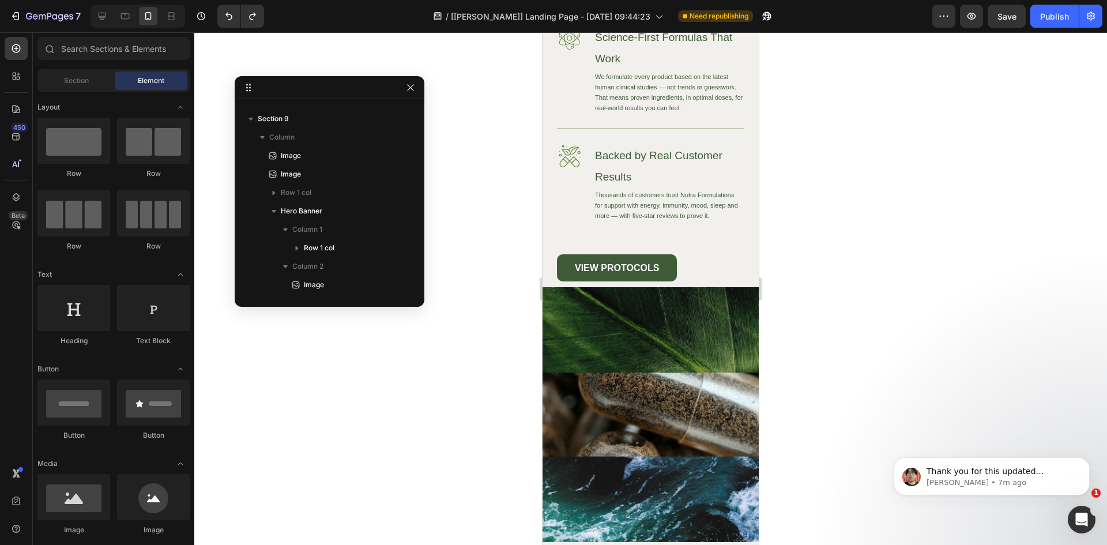
scroll to position [4106, 0]
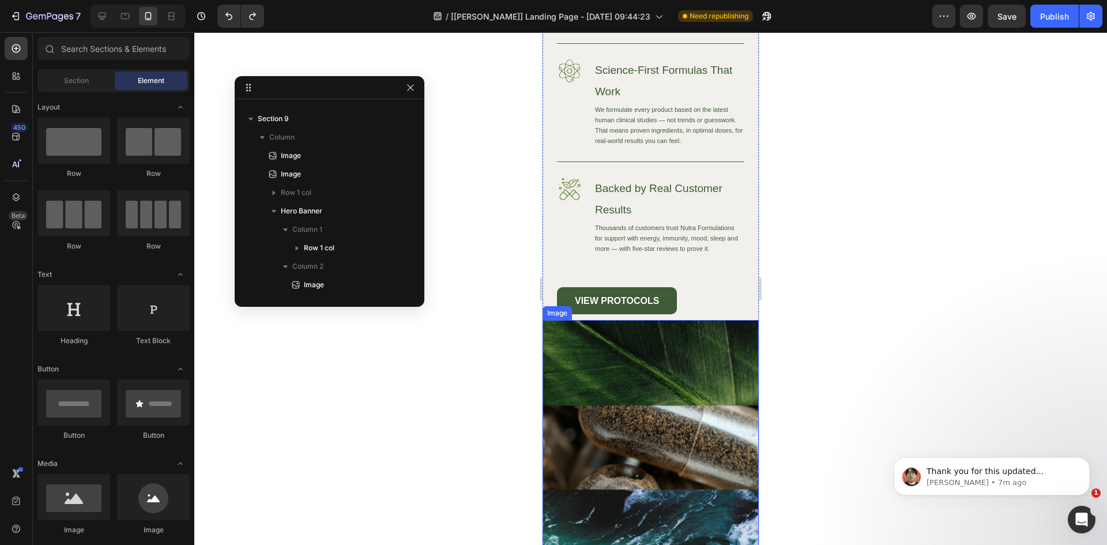
click at [652, 377] on img at bounding box center [651, 447] width 216 height 254
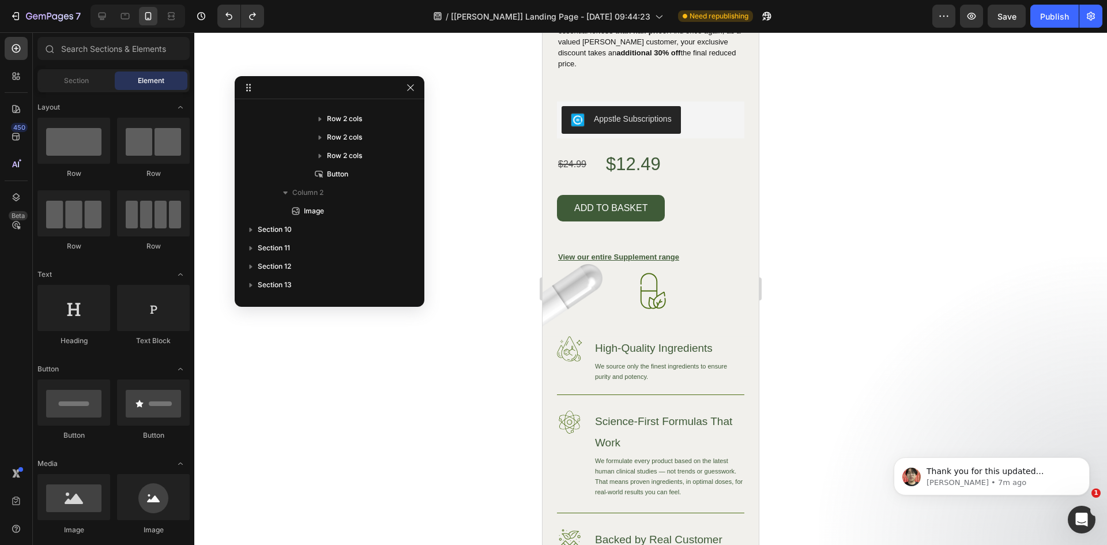
scroll to position [3757, 0]
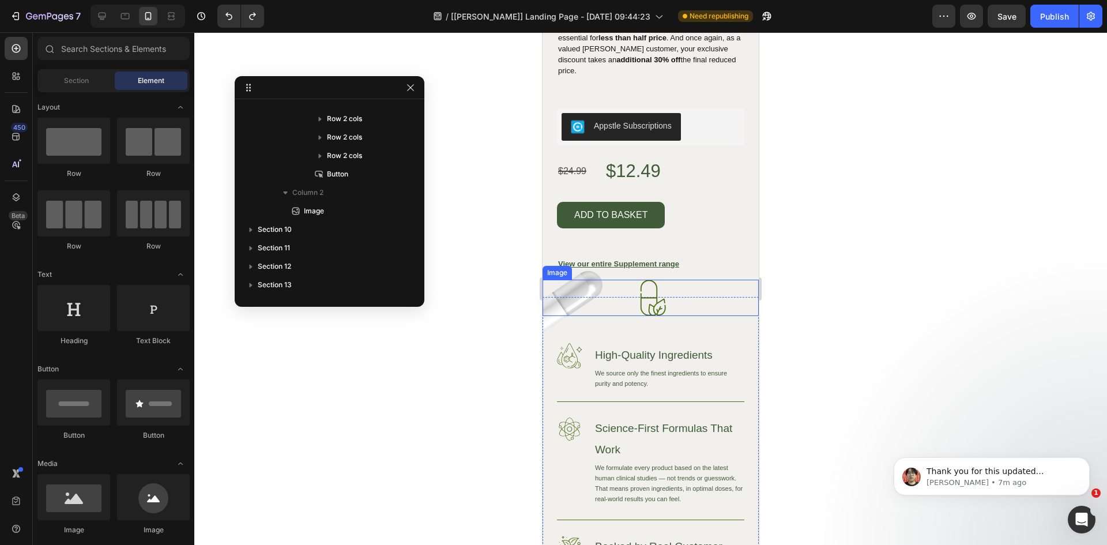
click at [702, 300] on div at bounding box center [651, 298] width 216 height 36
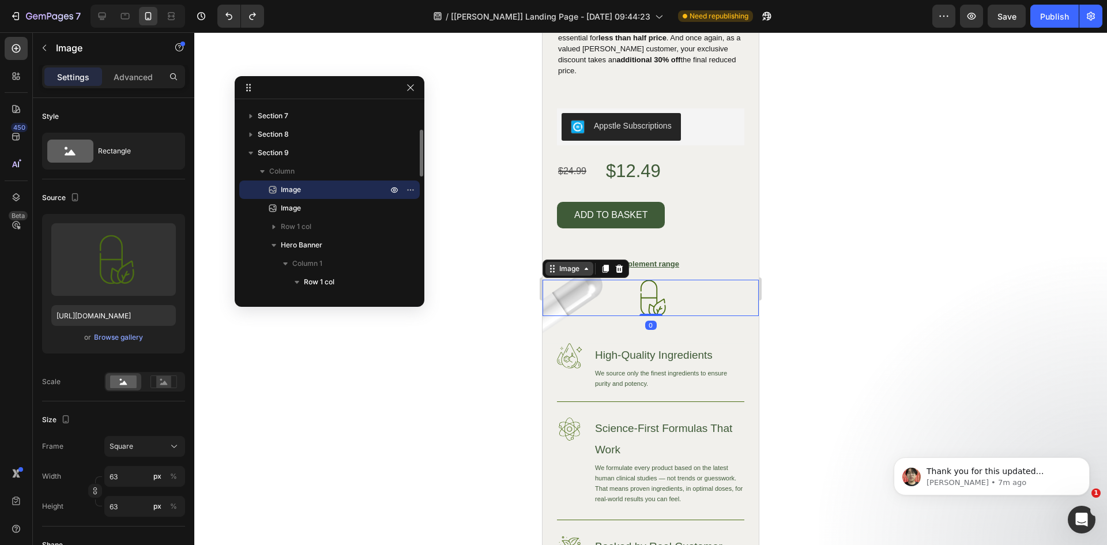
click at [573, 263] on div "Image" at bounding box center [569, 268] width 25 height 10
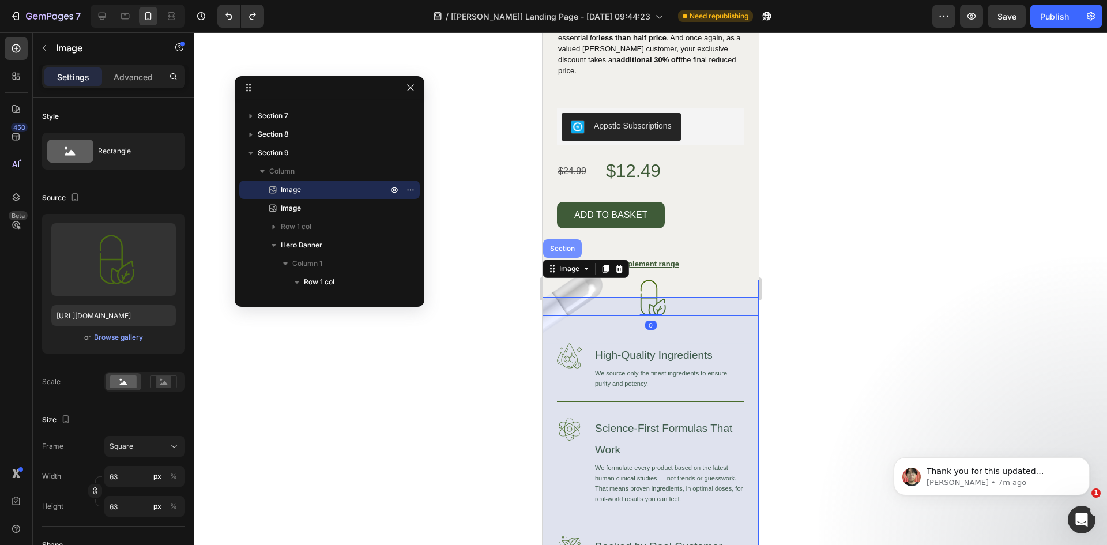
click at [566, 245] on div "Section" at bounding box center [562, 248] width 29 height 7
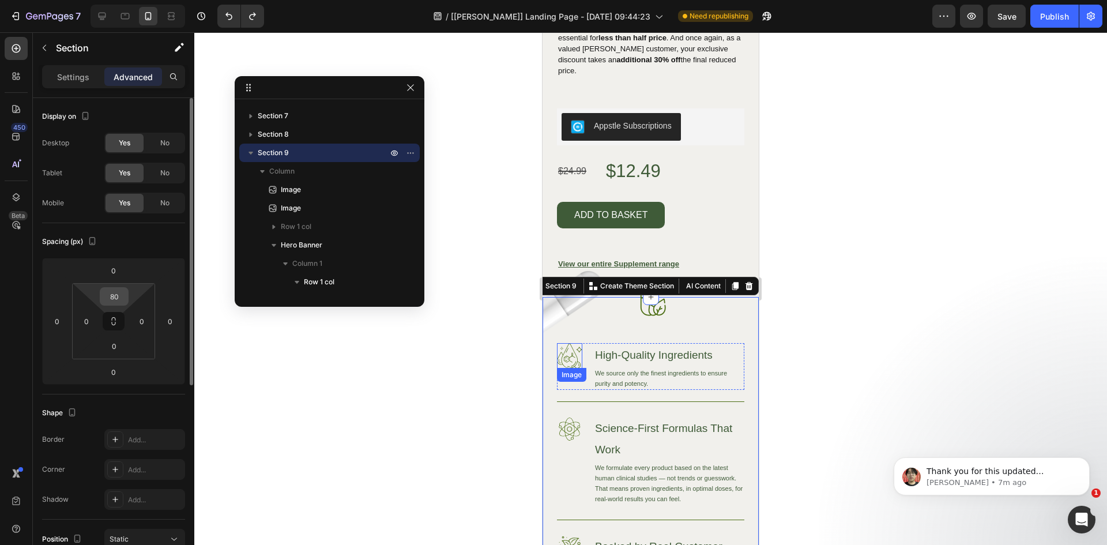
click at [114, 297] on input "80" at bounding box center [114, 296] width 23 height 17
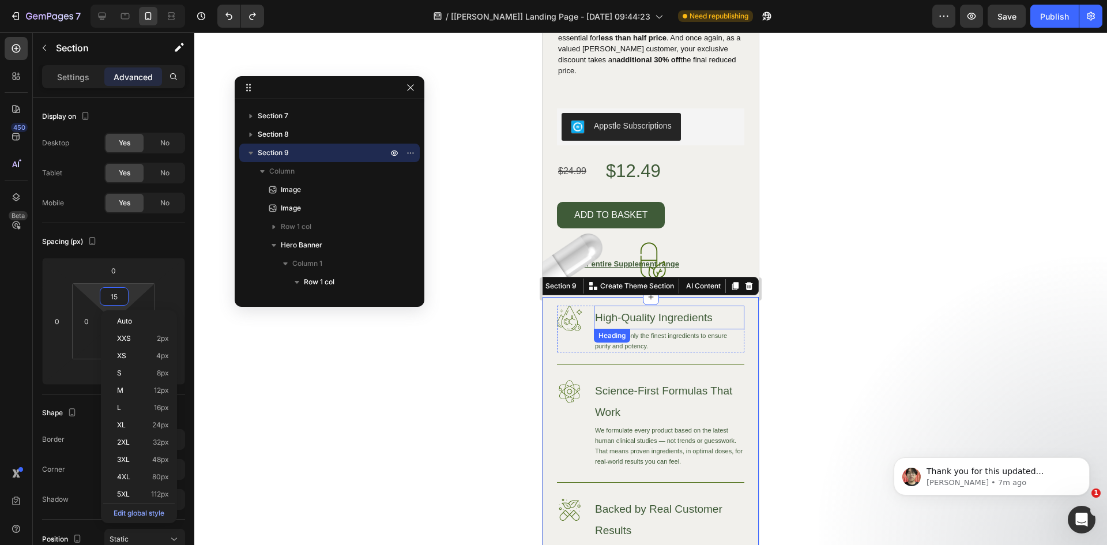
type input "150"
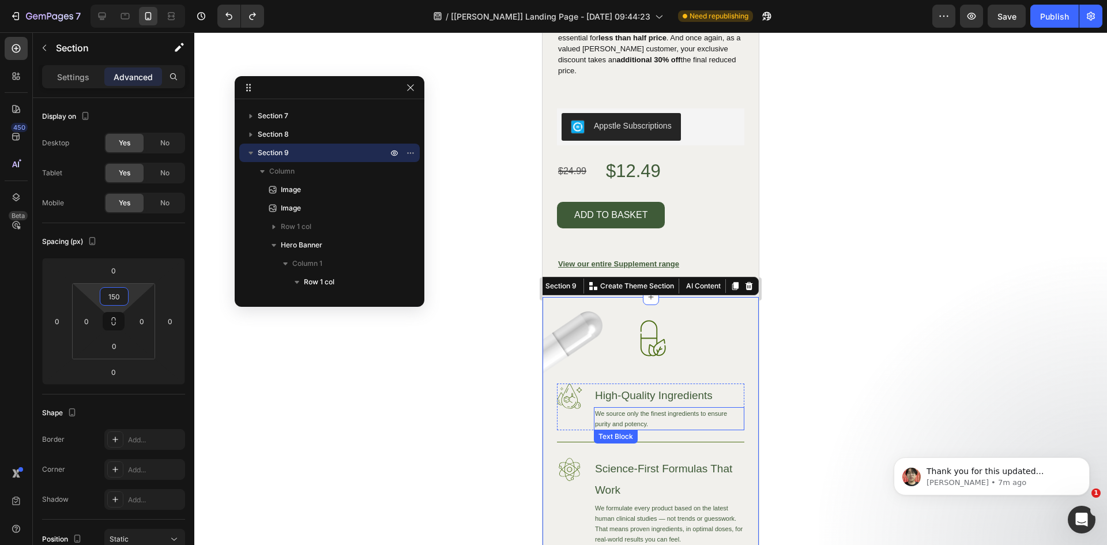
click at [862, 394] on div at bounding box center [650, 288] width 913 height 513
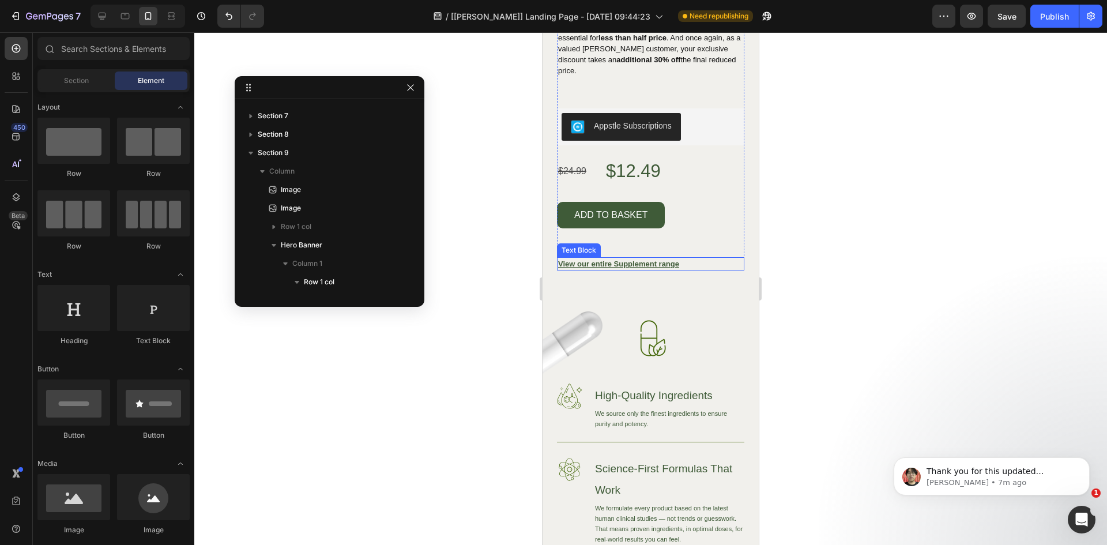
click at [687, 258] on p "View our entire Supplement range" at bounding box center [650, 263] width 185 height 11
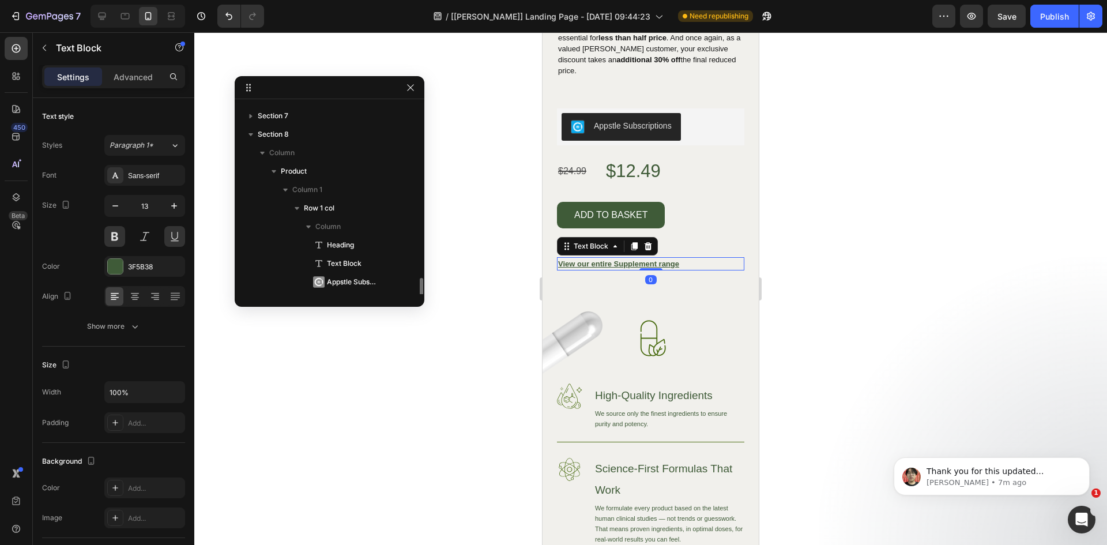
scroll to position [237, 0]
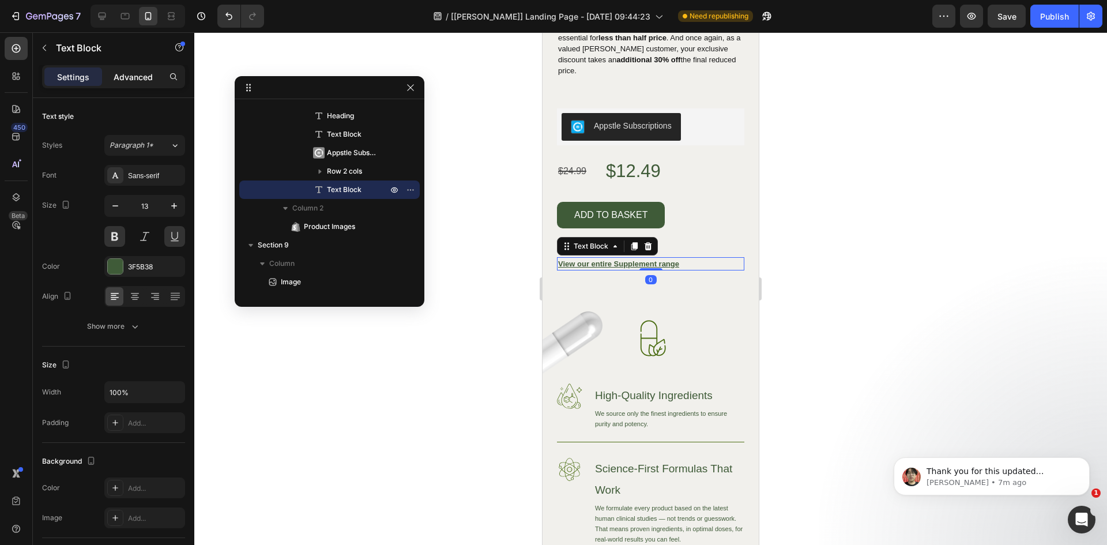
click at [141, 78] on p "Advanced" at bounding box center [133, 77] width 39 height 12
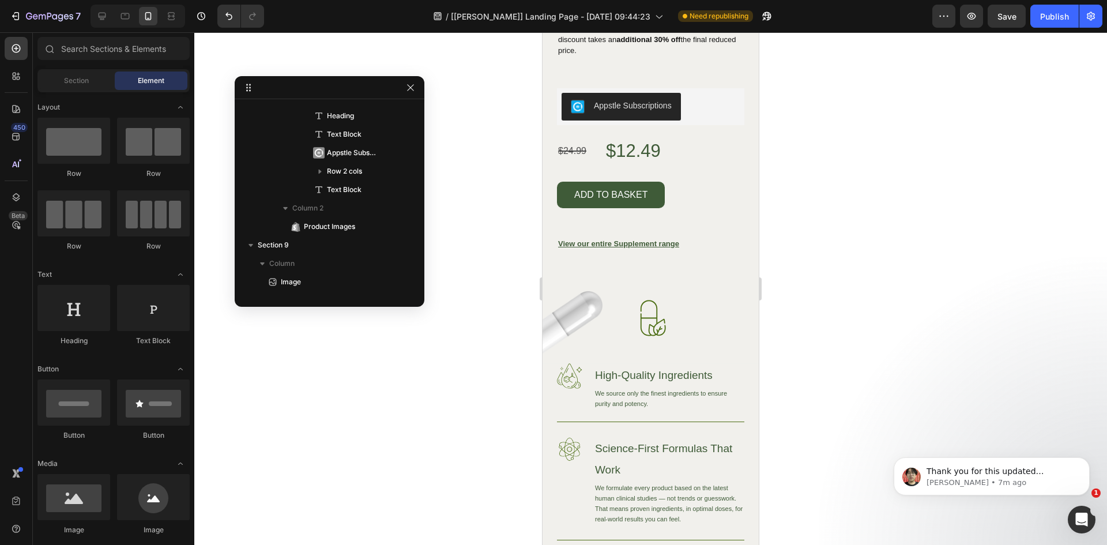
scroll to position [3823, 0]
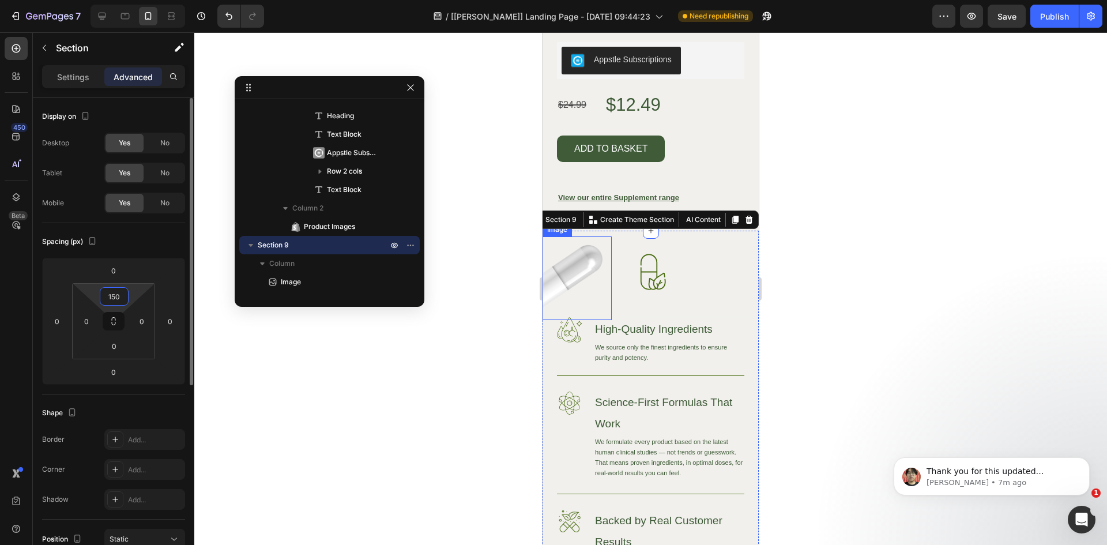
click at [118, 295] on input "150" at bounding box center [114, 296] width 23 height 17
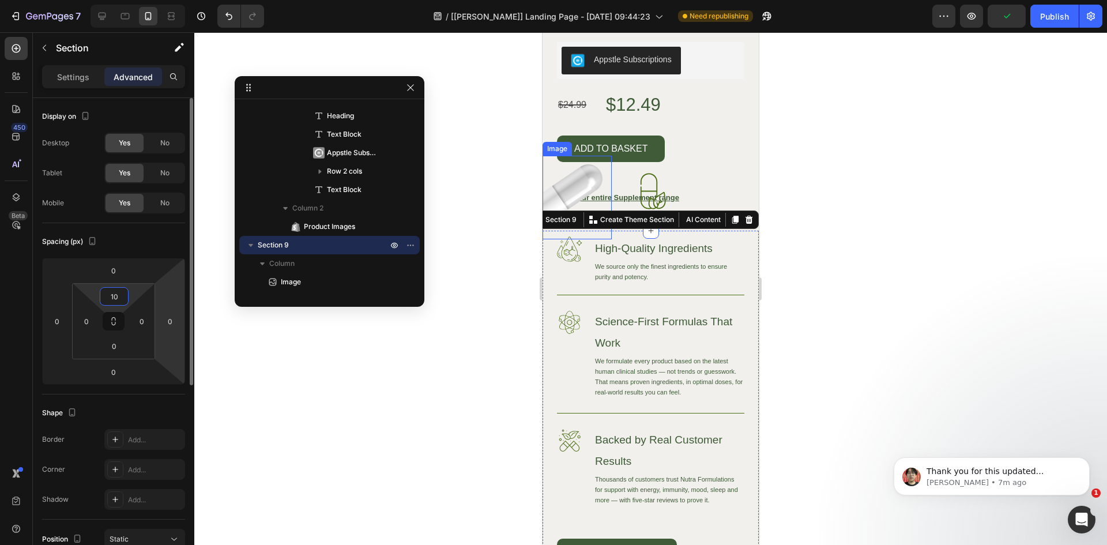
type input "100"
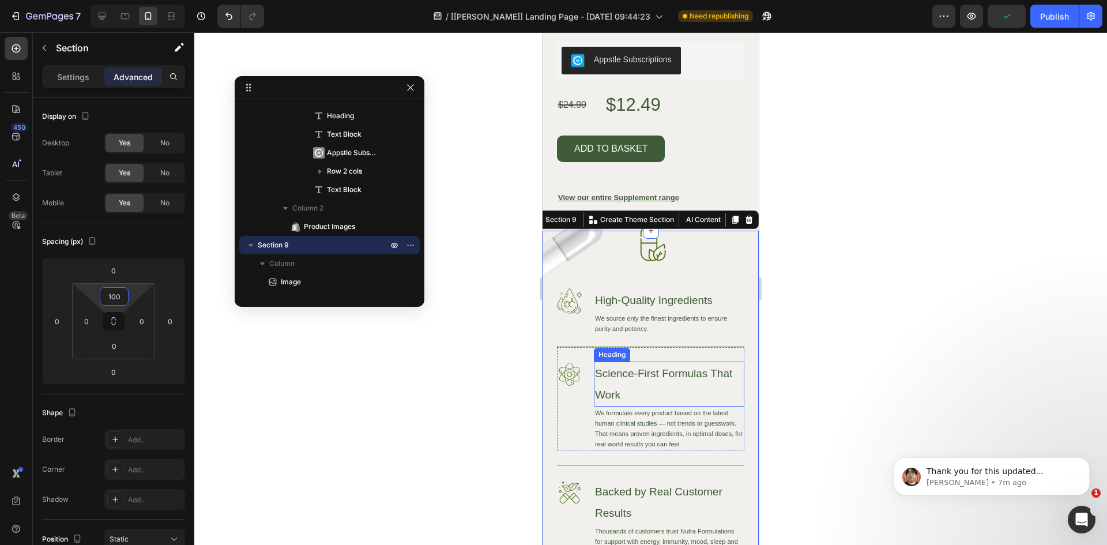
click at [839, 382] on div at bounding box center [650, 288] width 913 height 513
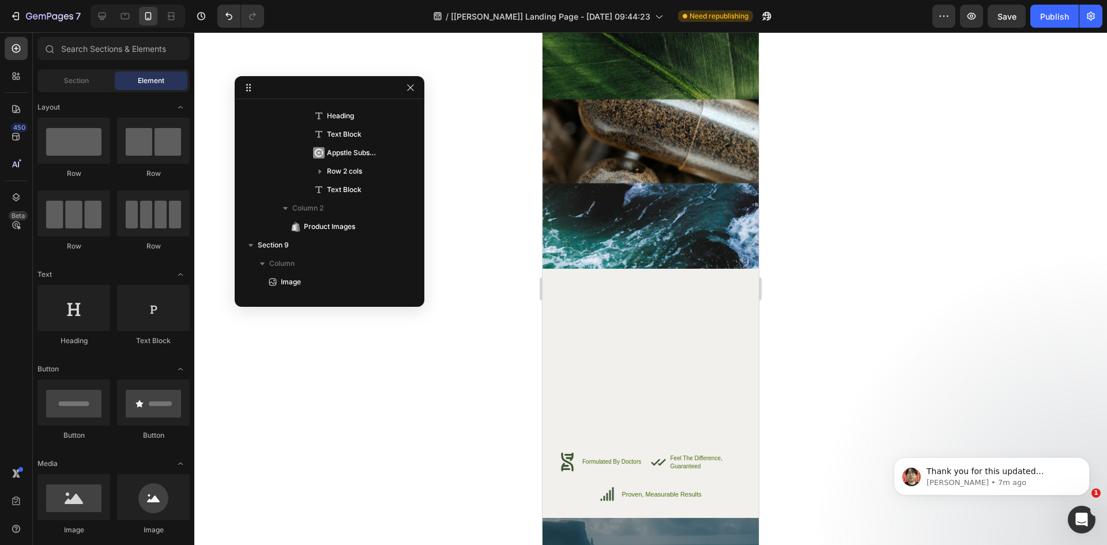
scroll to position [4417, 0]
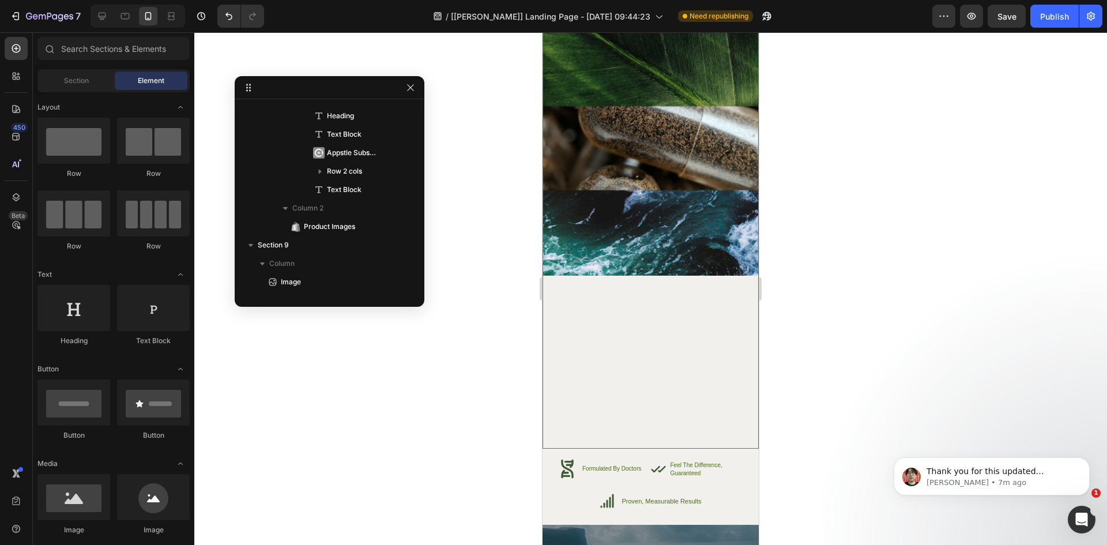
click at [647, 347] on div "Image High-Quality Ingredients Heading We source only the finest ingredients to…" at bounding box center [651, 67] width 216 height 762
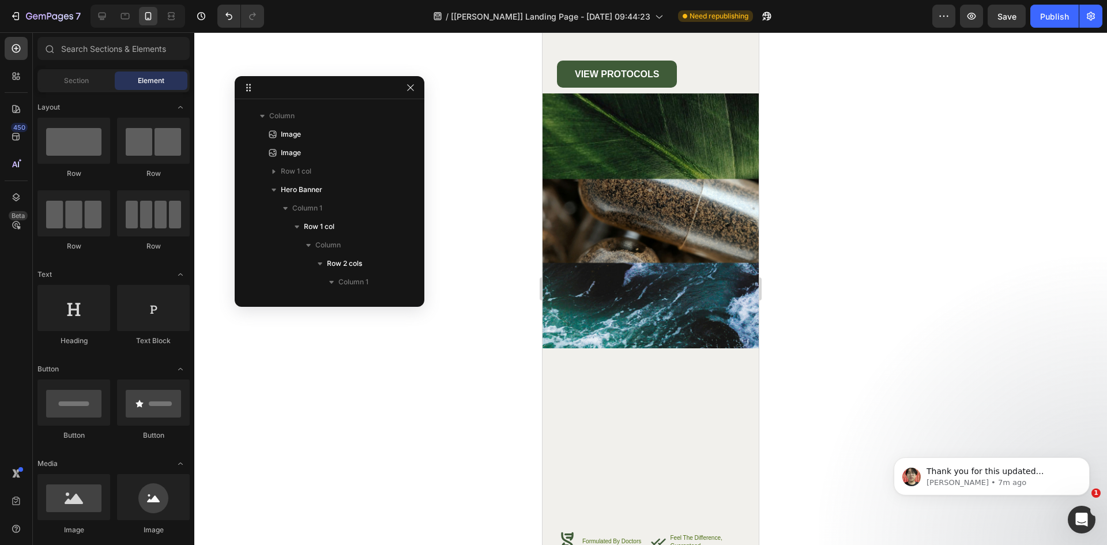
scroll to position [4338, 0]
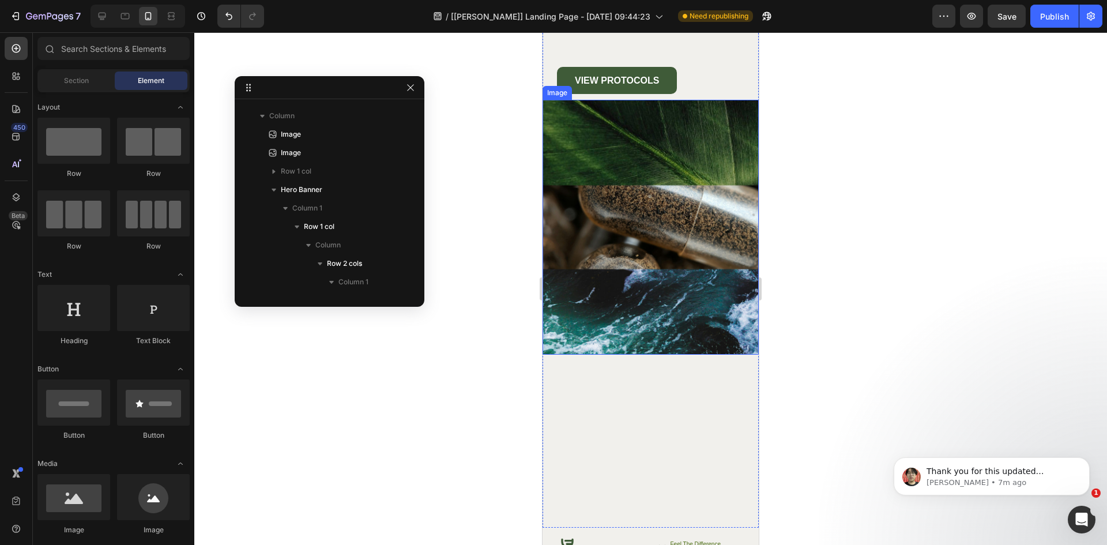
click at [686, 268] on img at bounding box center [651, 227] width 216 height 254
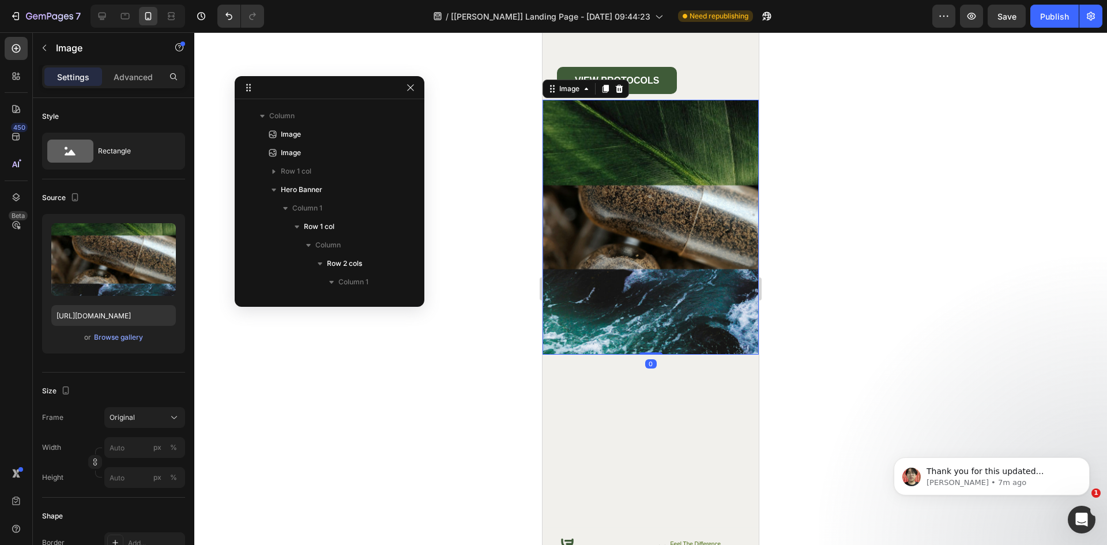
scroll to position [806, 0]
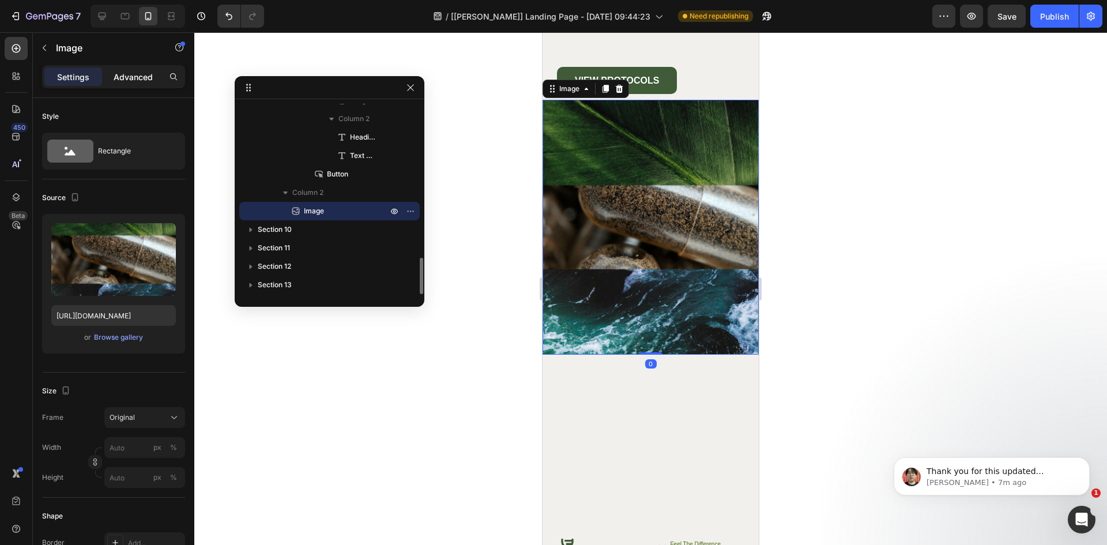
click at [138, 81] on p "Advanced" at bounding box center [133, 77] width 39 height 12
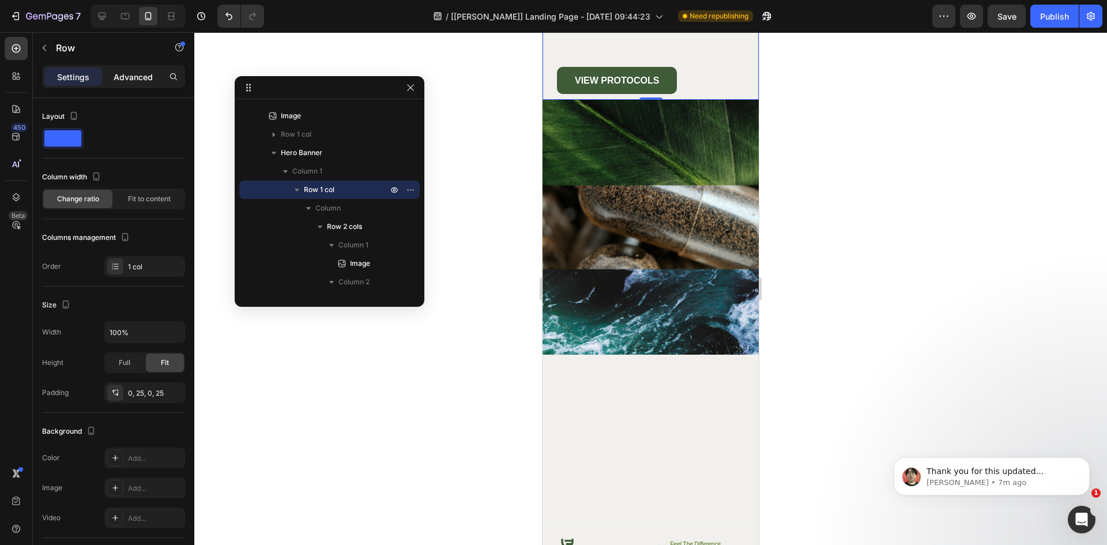
click at [134, 75] on p "Advanced" at bounding box center [133, 77] width 39 height 12
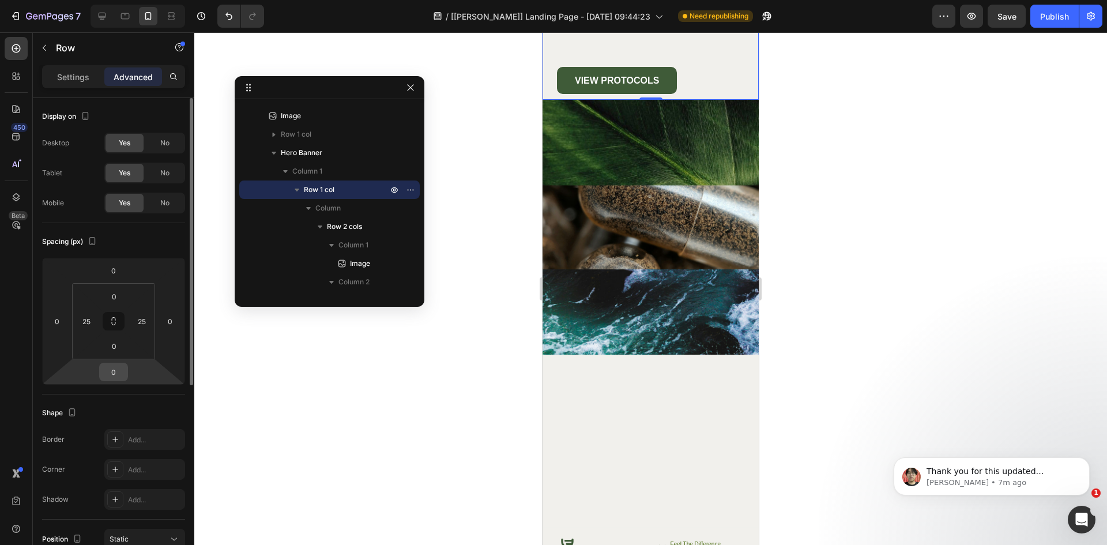
click at [115, 378] on input "0" at bounding box center [113, 371] width 23 height 17
type input "50"
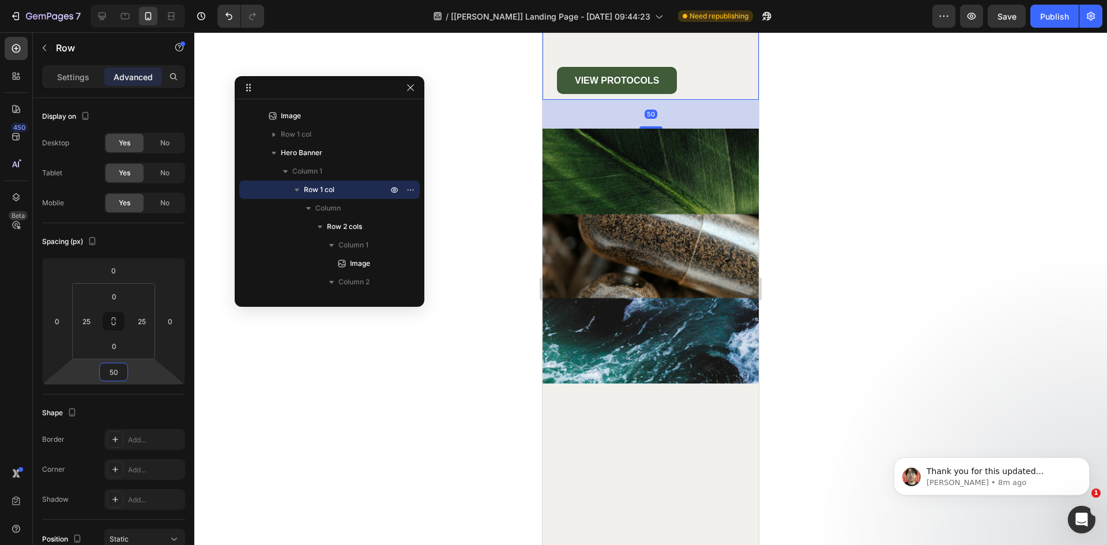
click at [884, 430] on div at bounding box center [650, 288] width 913 height 513
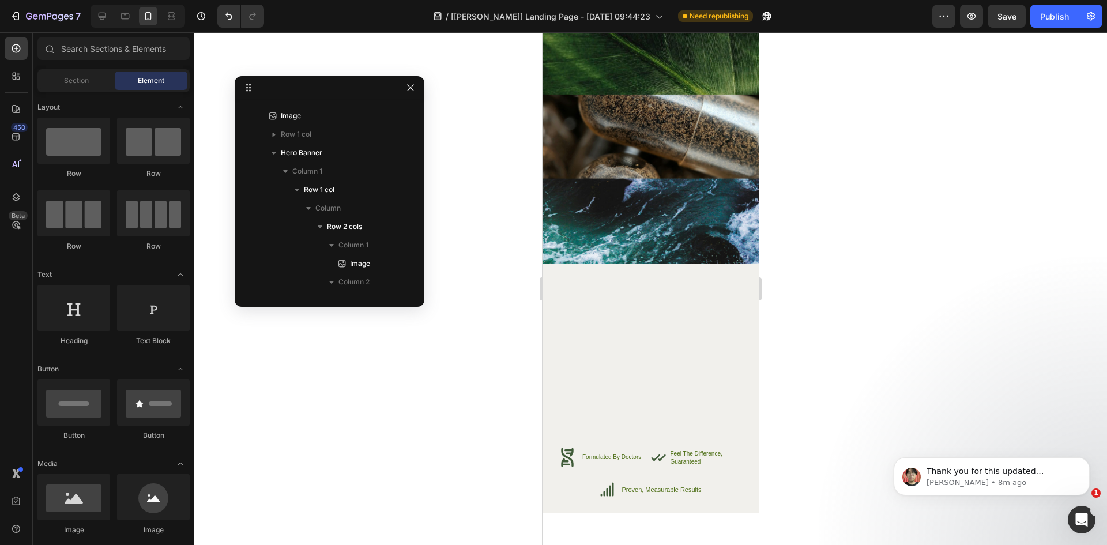
scroll to position [4351, 0]
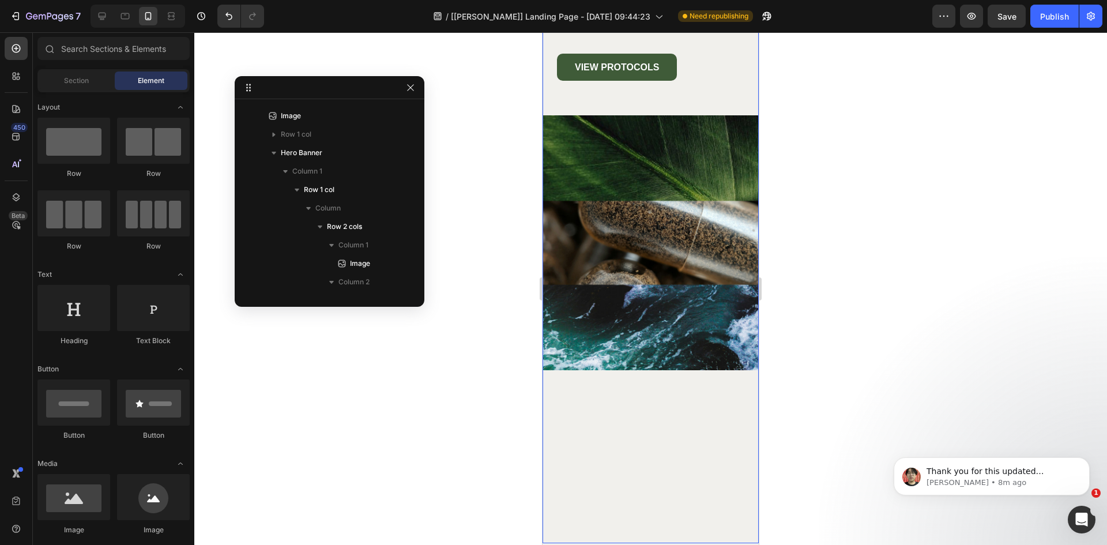
click at [674, 414] on div "Image High-Quality Ingredients Heading We source only the finest ingredients to…" at bounding box center [651, 147] width 216 height 791
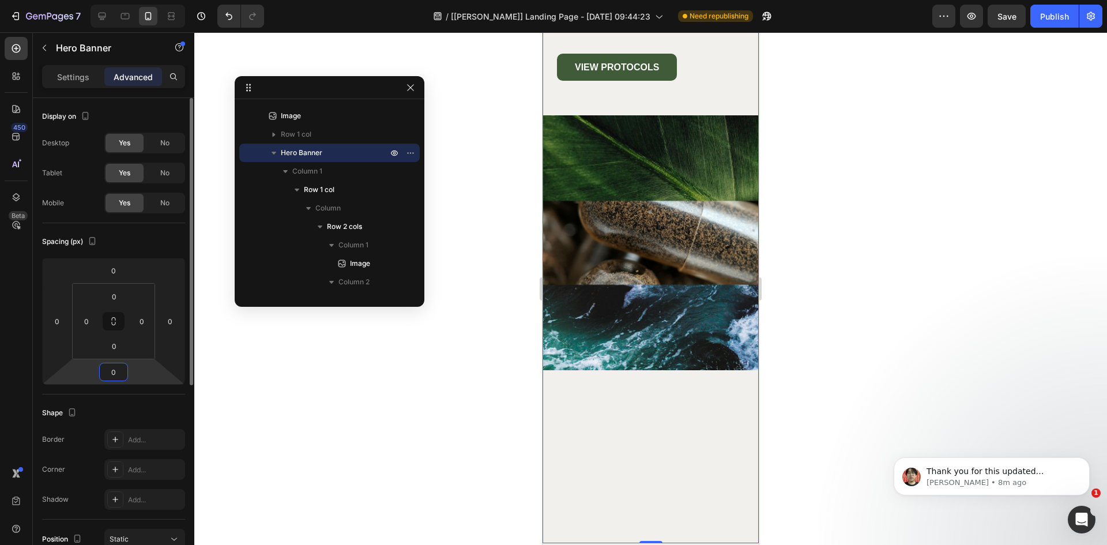
click at [116, 377] on input "0" at bounding box center [113, 371] width 23 height 17
type input "-1"
type input "-200"
click at [861, 389] on div at bounding box center [650, 288] width 913 height 513
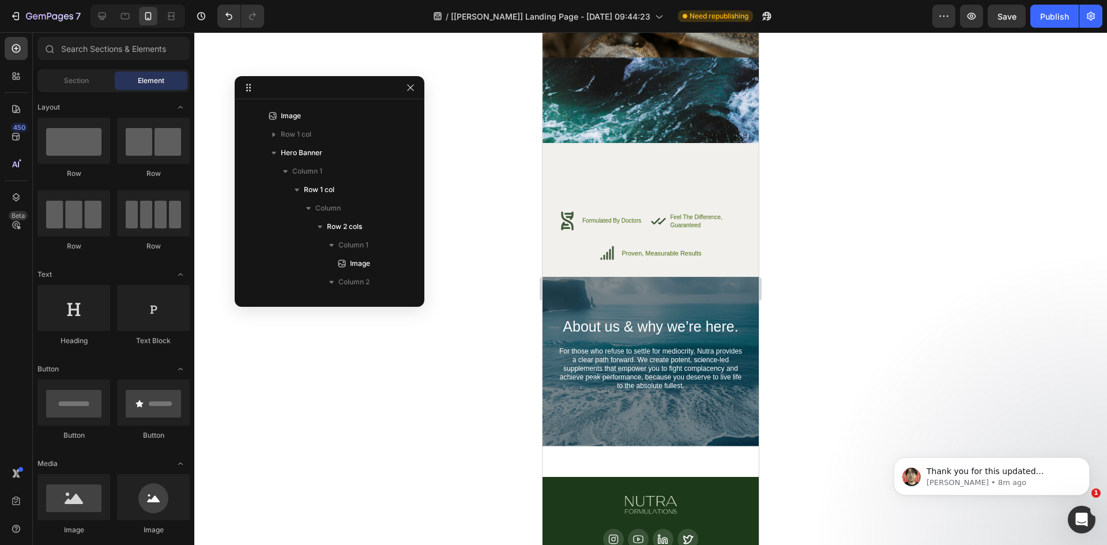
scroll to position [4488, 0]
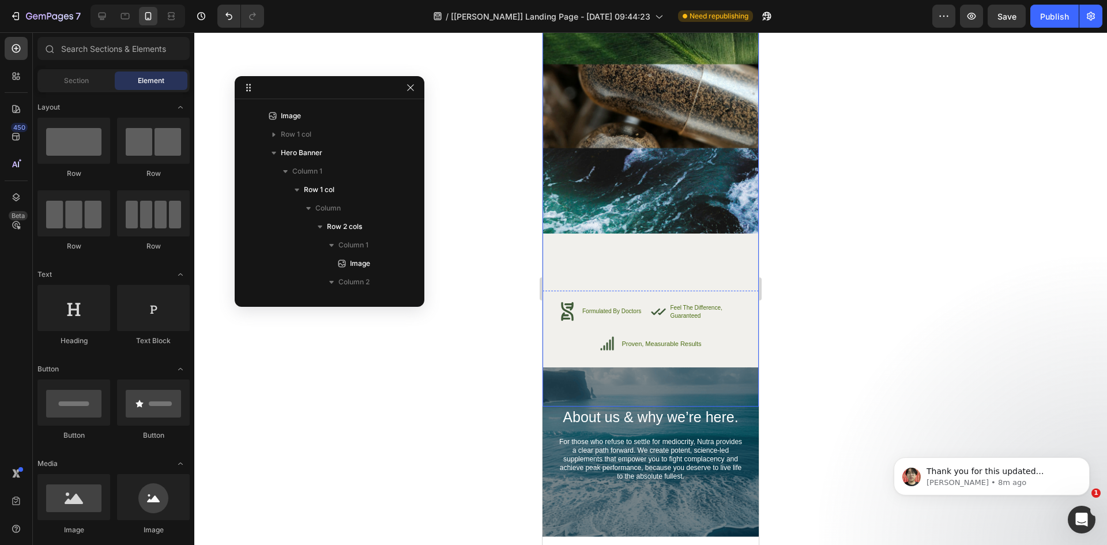
click at [692, 257] on div "Image High-Quality Ingredients Heading We source only the finest ingredients to…" at bounding box center [651, 10] width 216 height 791
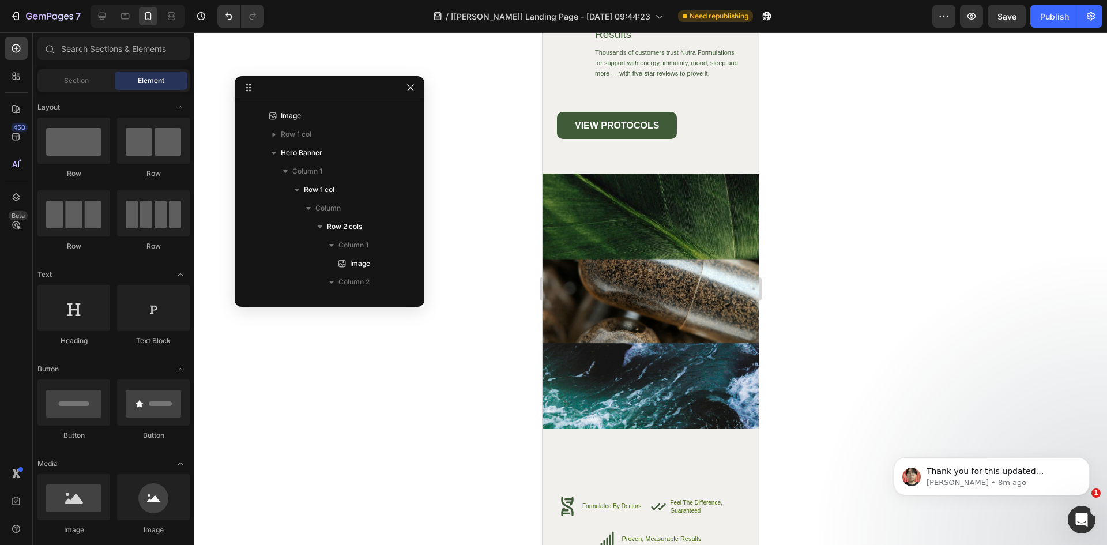
scroll to position [4403, 0]
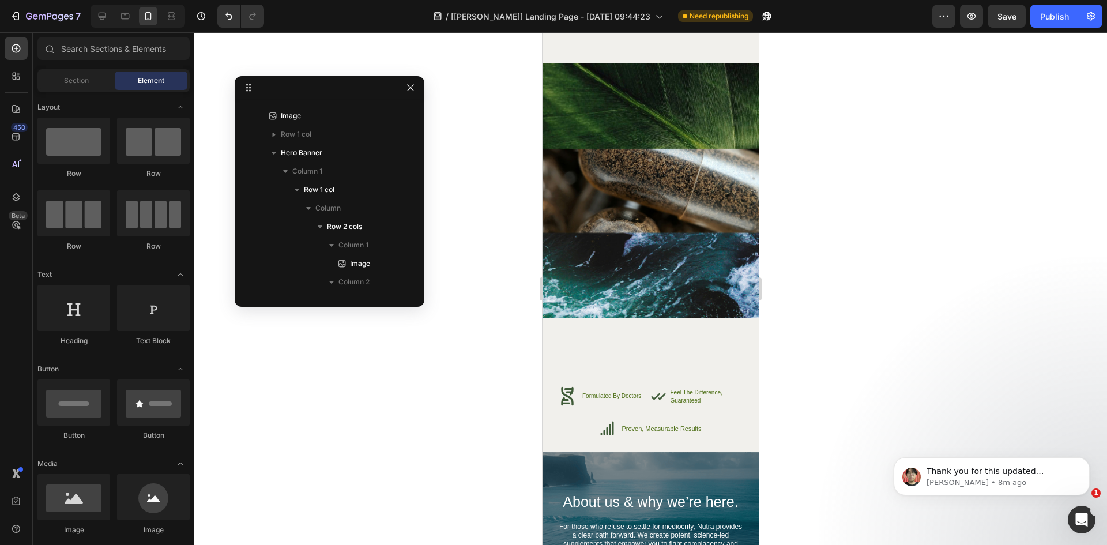
drag, startPoint x: 754, startPoint y: 457, endPoint x: 1301, endPoint y: 480, distance: 548.2
click at [626, 336] on div "Image High-Quality Ingredients Heading We source only the finest ingredients to…" at bounding box center [651, 95] width 216 height 791
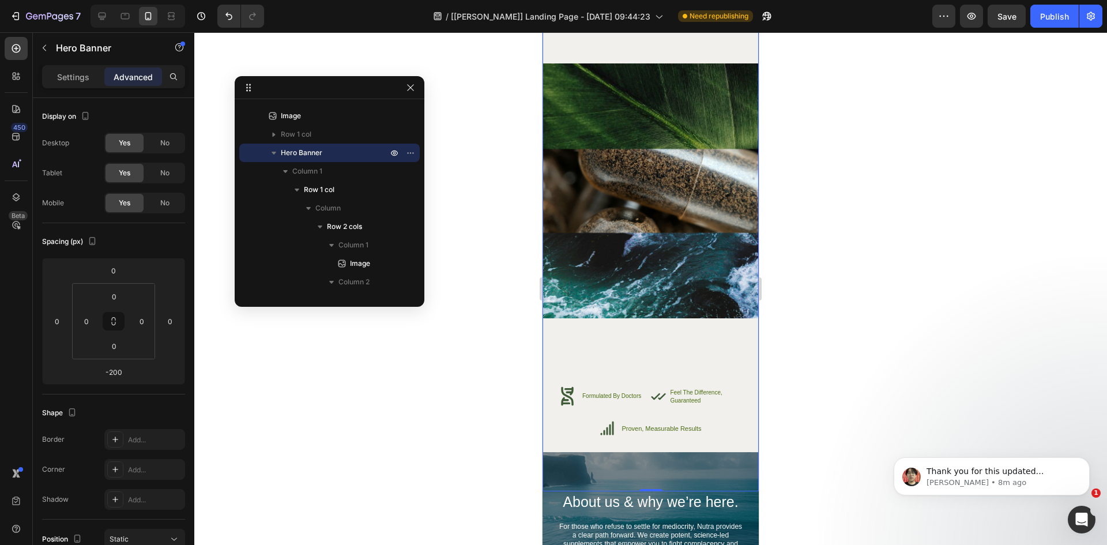
click at [427, 370] on div at bounding box center [650, 288] width 913 height 513
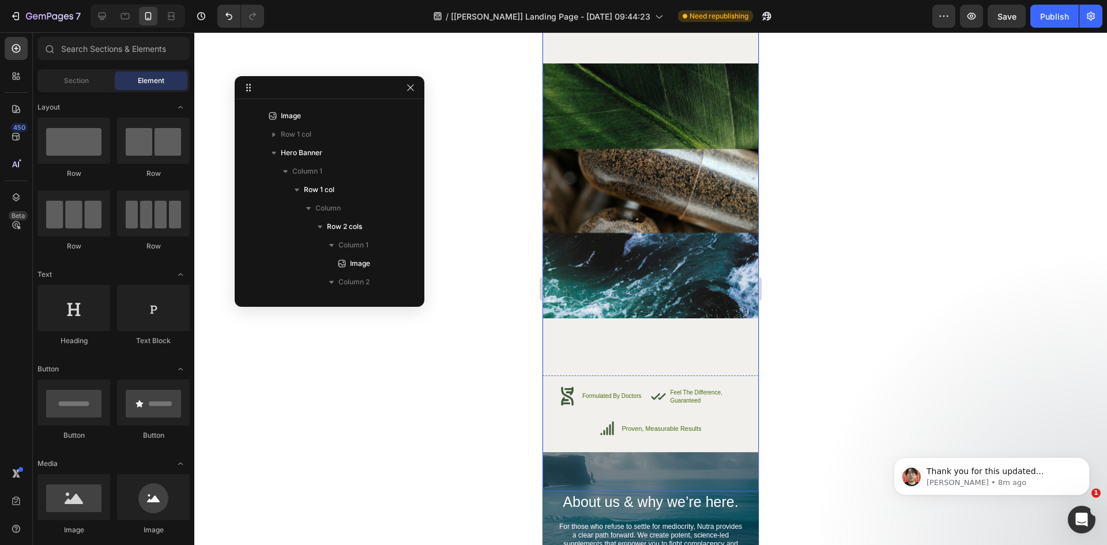
click at [621, 322] on div "Image High-Quality Ingredients Heading We source only the finest ingredients to…" at bounding box center [651, 95] width 216 height 791
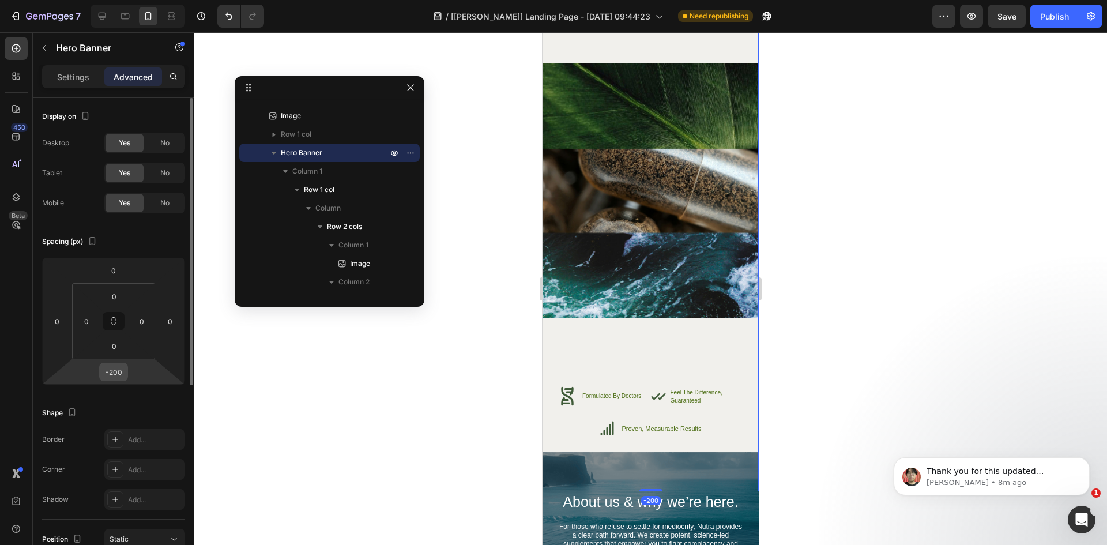
click at [119, 371] on input "-200" at bounding box center [113, 371] width 23 height 17
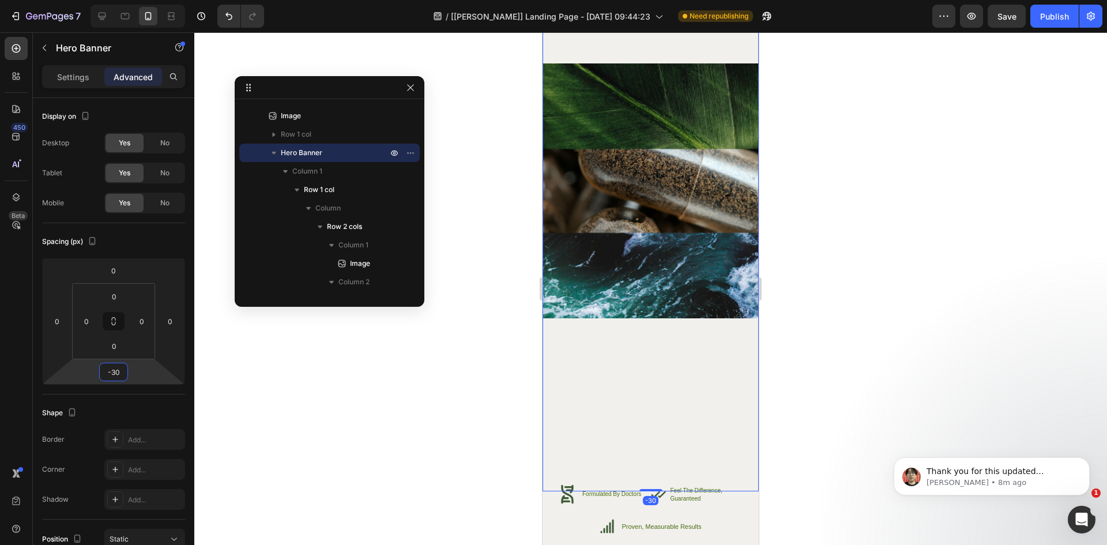
type input "-3"
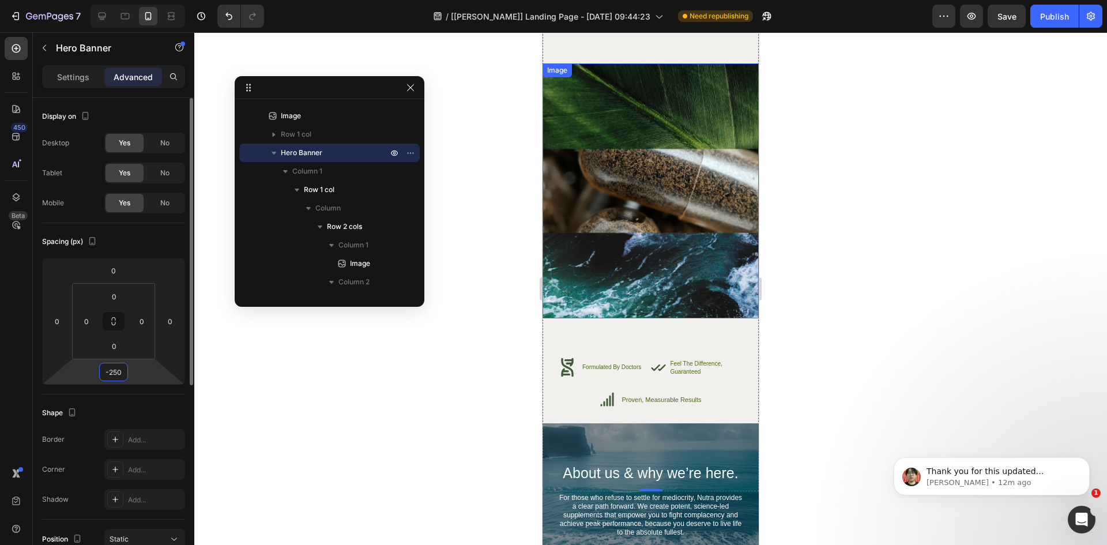
drag, startPoint x: 120, startPoint y: 374, endPoint x: 94, endPoint y: 372, distance: 26.0
click at [94, 373] on div "0 0 -250 0" at bounding box center [113, 321] width 143 height 127
type input "0"
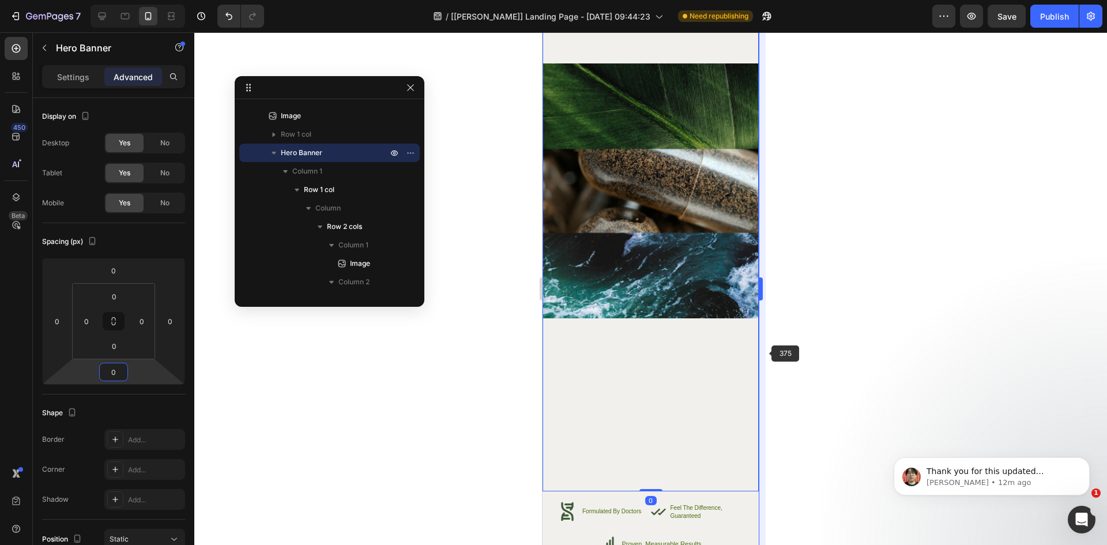
click at [876, 347] on div at bounding box center [650, 288] width 913 height 513
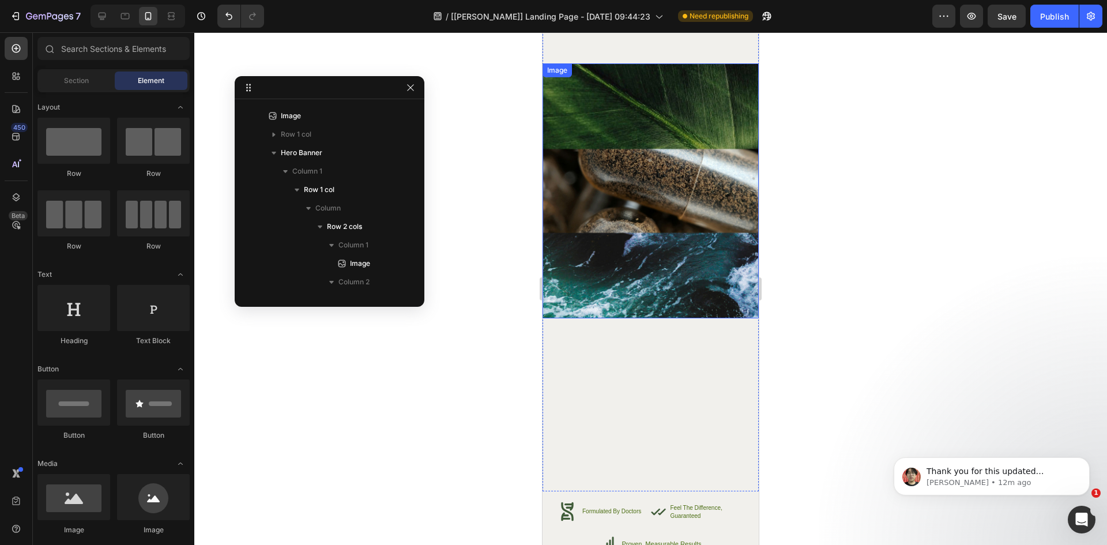
click at [653, 276] on img at bounding box center [651, 190] width 216 height 254
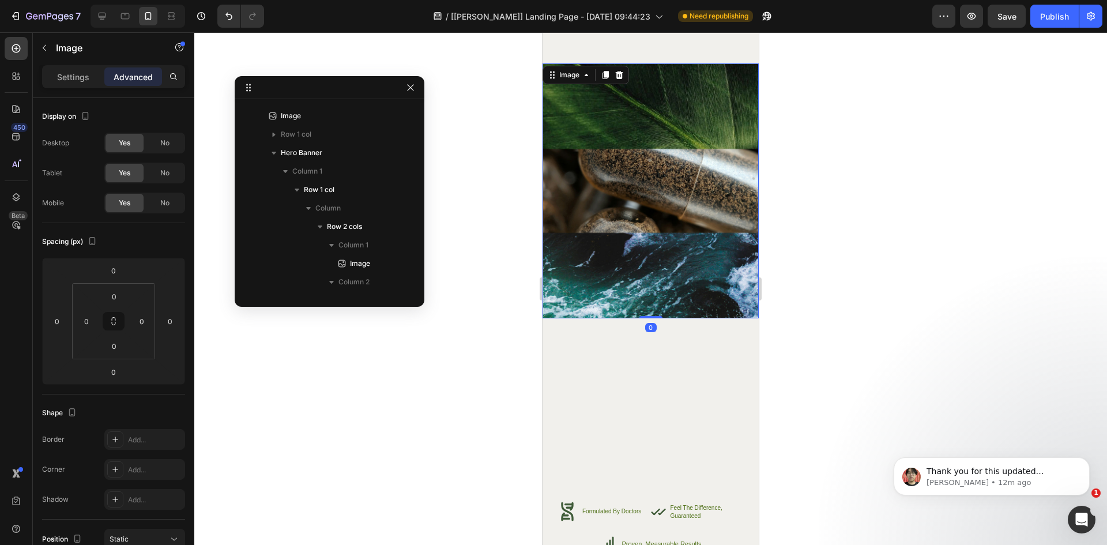
scroll to position [806, 0]
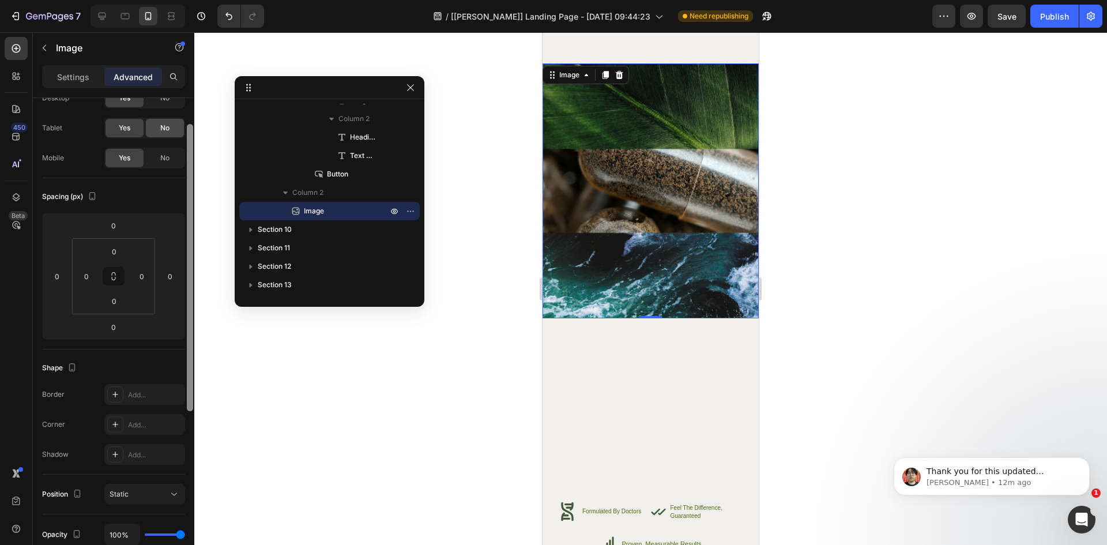
drag, startPoint x: 184, startPoint y: 412, endPoint x: 163, endPoint y: 168, distance: 244.9
click at [184, 389] on div "Display on Desktop Yes No Tablet Yes No Mobile Yes No Spacing (px) 0 0 0 0 0 0 …" at bounding box center [113, 338] width 161 height 480
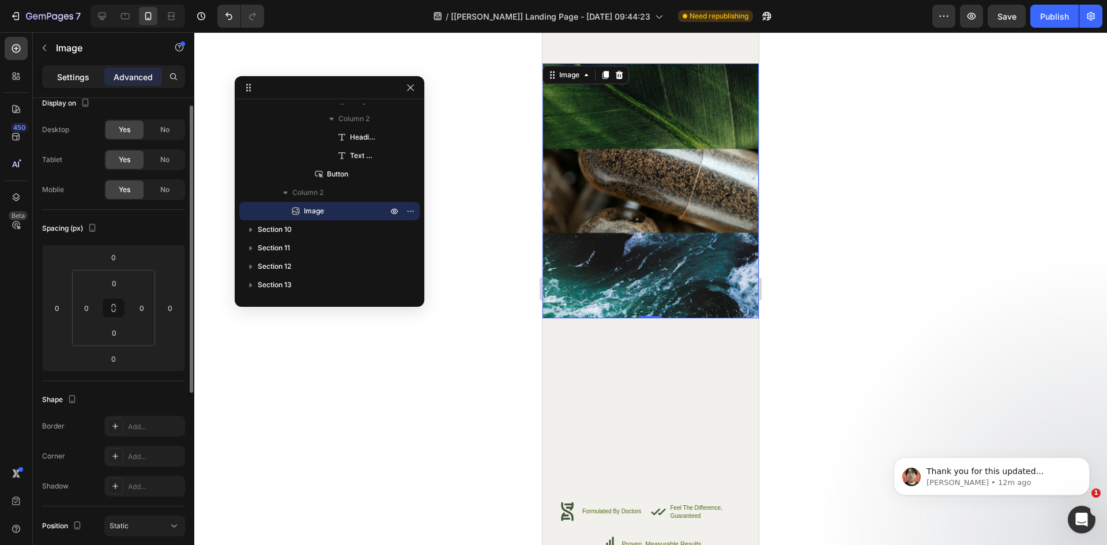
click at [81, 75] on p "Settings" at bounding box center [73, 77] width 32 height 12
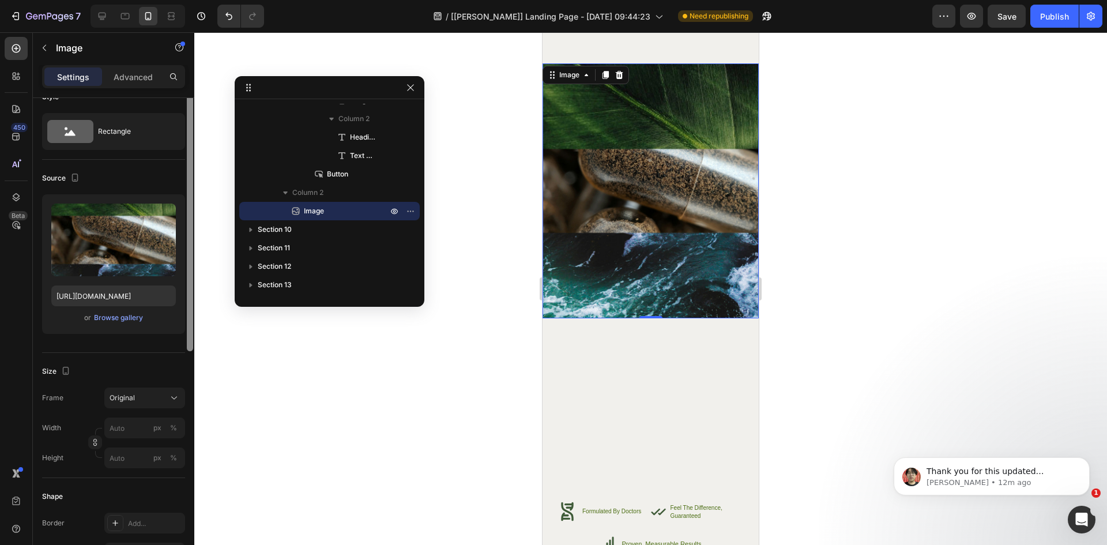
scroll to position [0, 0]
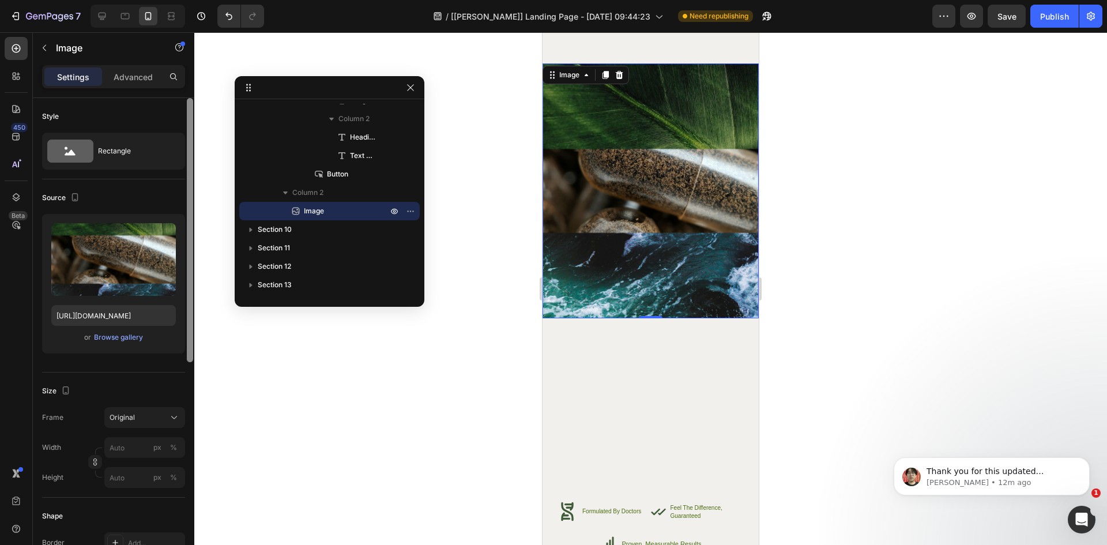
drag, startPoint x: 187, startPoint y: 357, endPoint x: 198, endPoint y: 210, distance: 148.0
click at [207, 0] on div "7 / [[PERSON_NAME]] Landing Page - [DATE] 09:44:23 Need republishing Preview Sa…" at bounding box center [553, 0] width 1107 height 0
click at [638, 395] on div "Image High-Quality Ingredients Heading We source only the finest ingredients to…" at bounding box center [651, 95] width 216 height 791
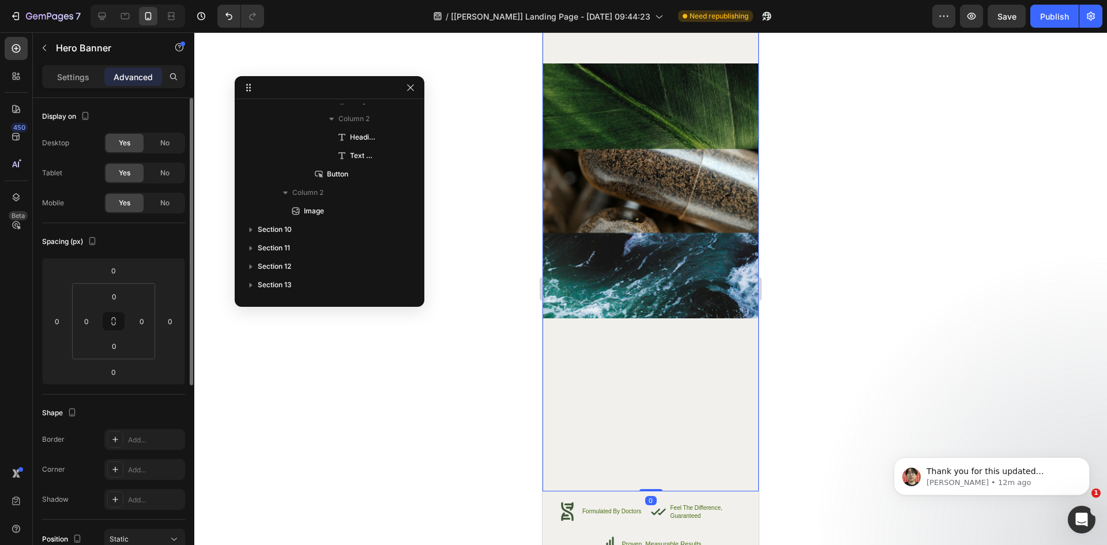
scroll to position [385, 0]
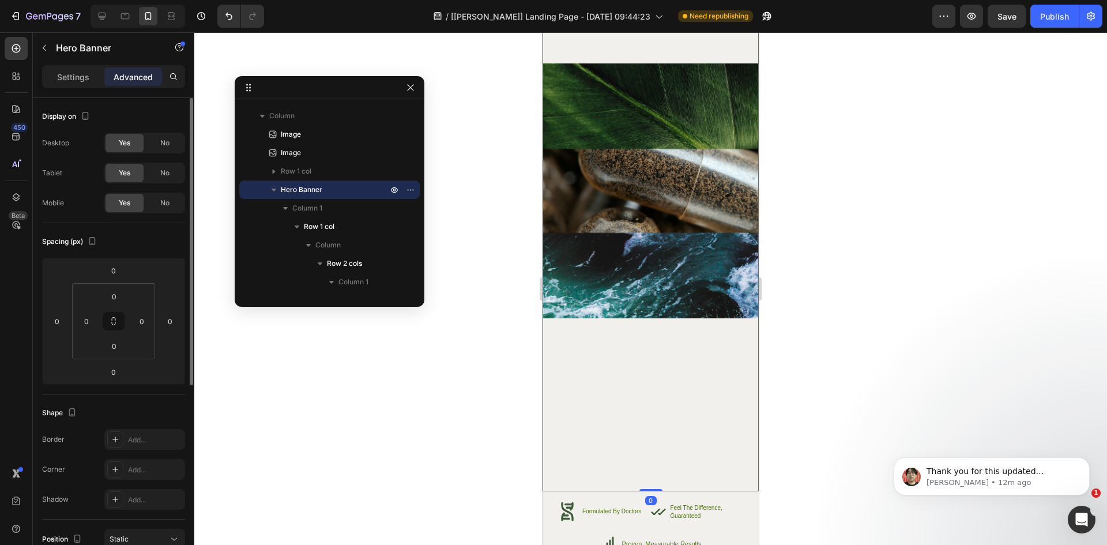
drag, startPoint x: 66, startPoint y: 73, endPoint x: 140, endPoint y: 209, distance: 154.8
click at [66, 74] on p "Settings" at bounding box center [73, 77] width 32 height 12
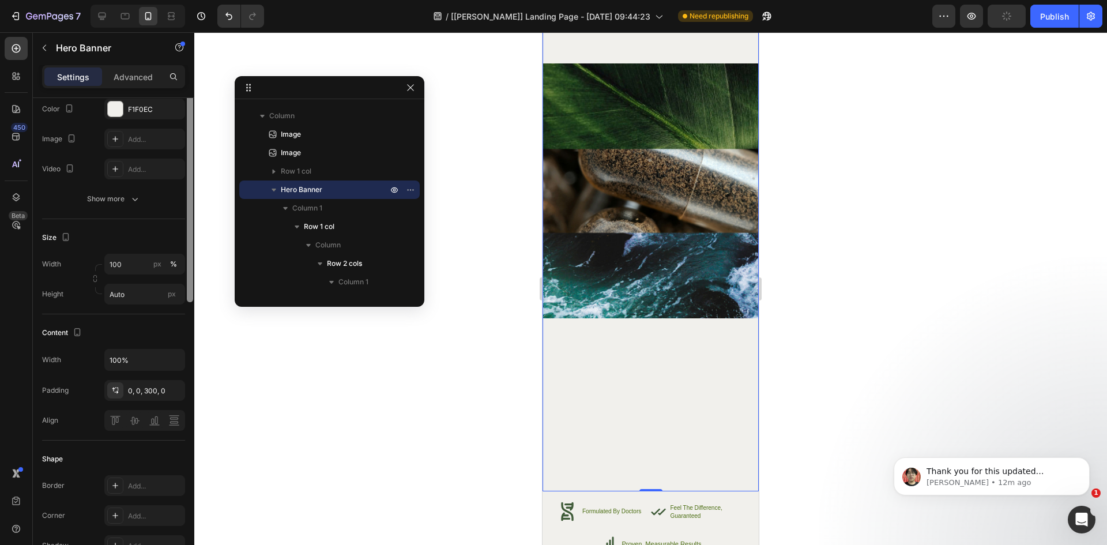
scroll to position [202, 0]
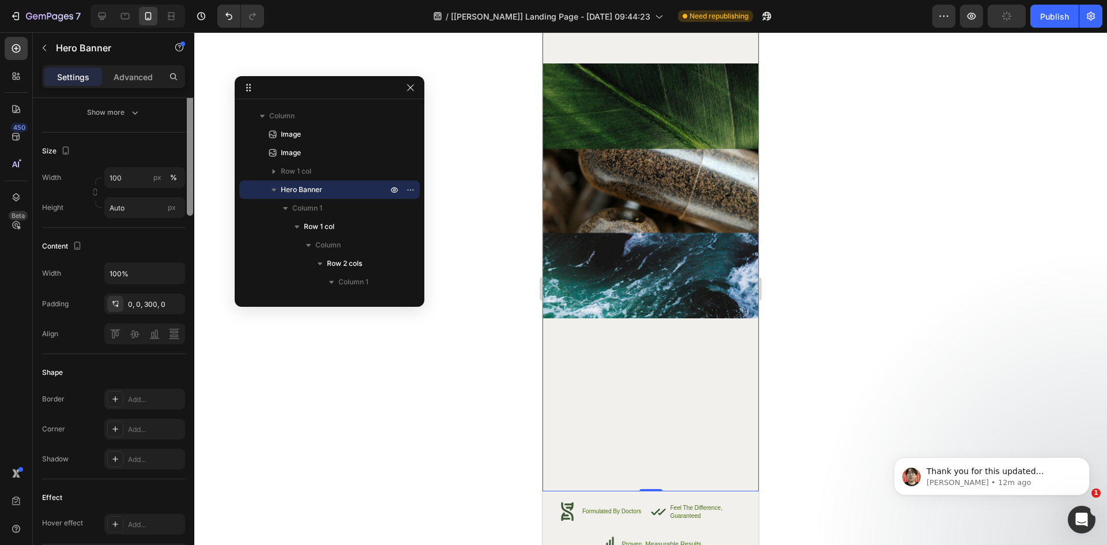
drag, startPoint x: 190, startPoint y: 335, endPoint x: 193, endPoint y: 436, distance: 100.9
click at [193, 216] on div at bounding box center [190, 96] width 6 height 240
click at [140, 308] on div "0, 0, 300, 0" at bounding box center [144, 304] width 33 height 10
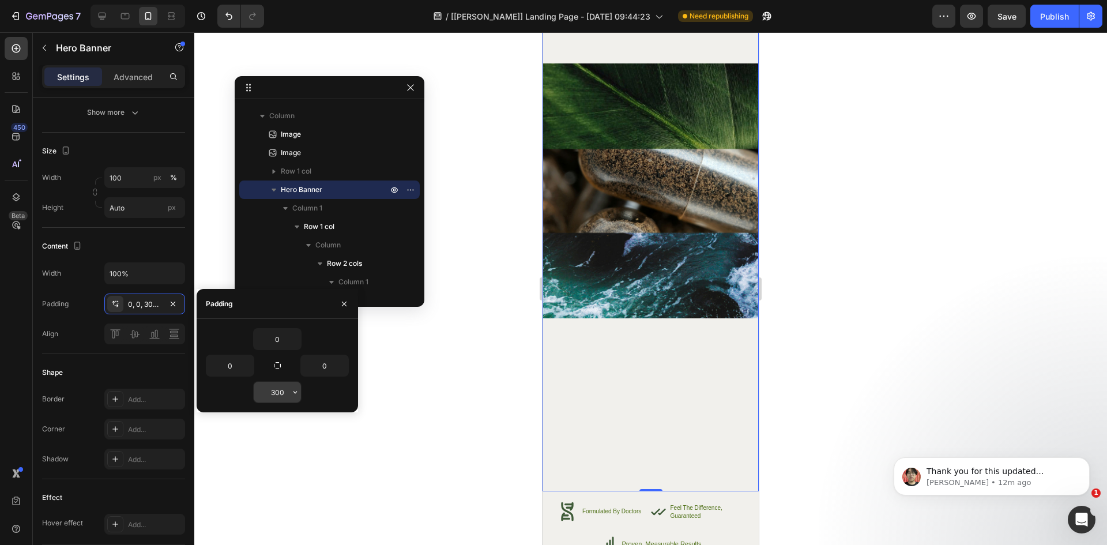
click at [283, 391] on input "300" at bounding box center [277, 392] width 47 height 21
type input "0"
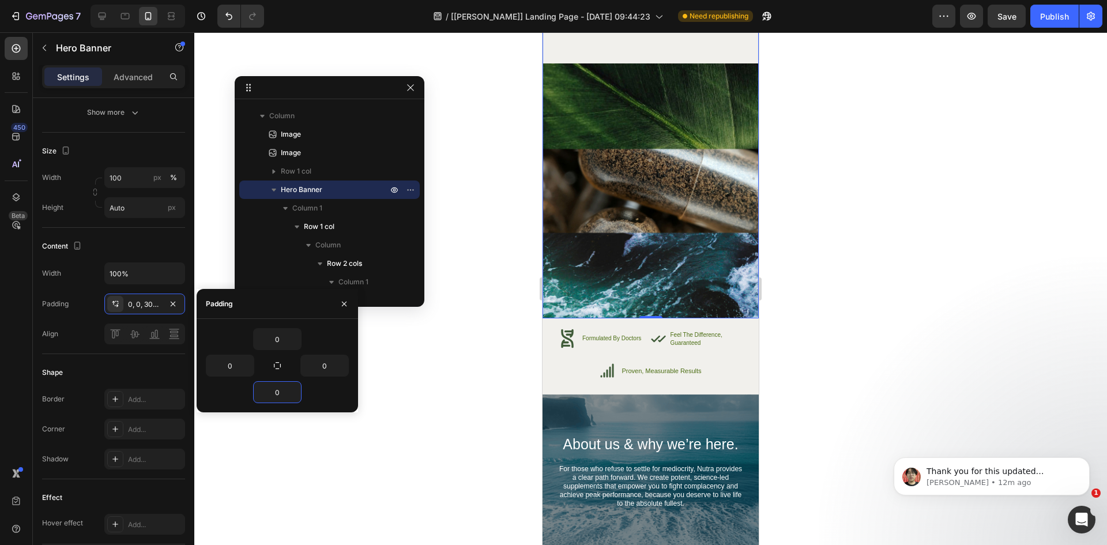
click at [406, 406] on div at bounding box center [650, 288] width 913 height 513
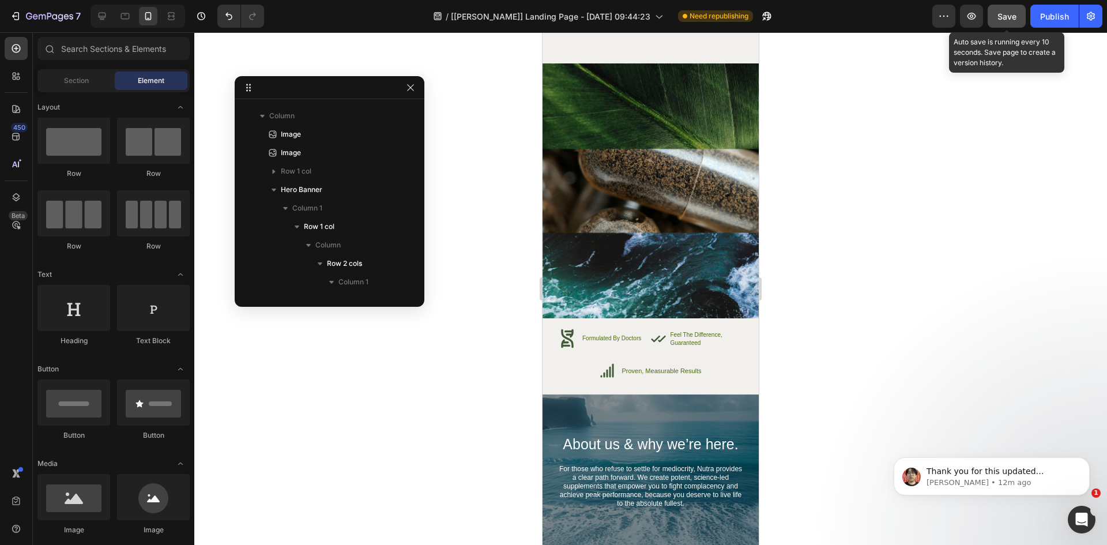
click at [1004, 20] on span "Save" at bounding box center [1006, 17] width 19 height 10
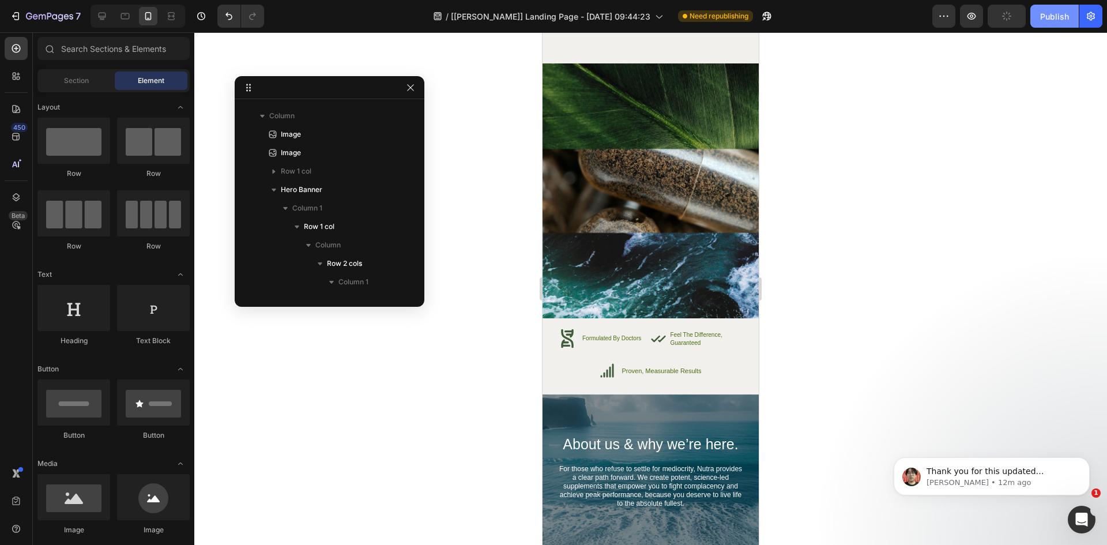
click at [1048, 15] on div "Publish" at bounding box center [1054, 16] width 29 height 12
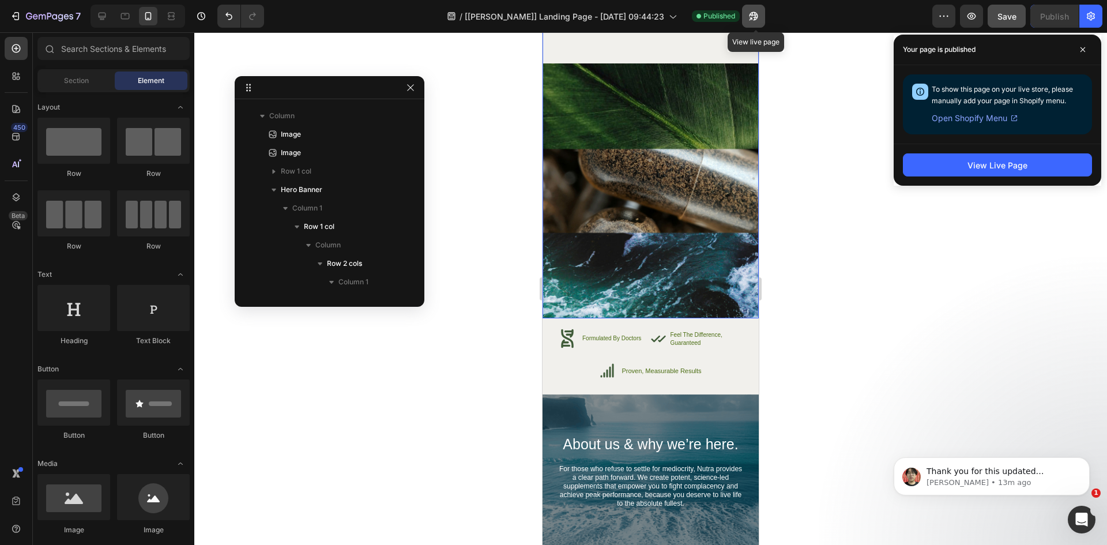
click at [751, 20] on icon "button" at bounding box center [754, 16] width 12 height 12
